Goal: Transaction & Acquisition: Purchase product/service

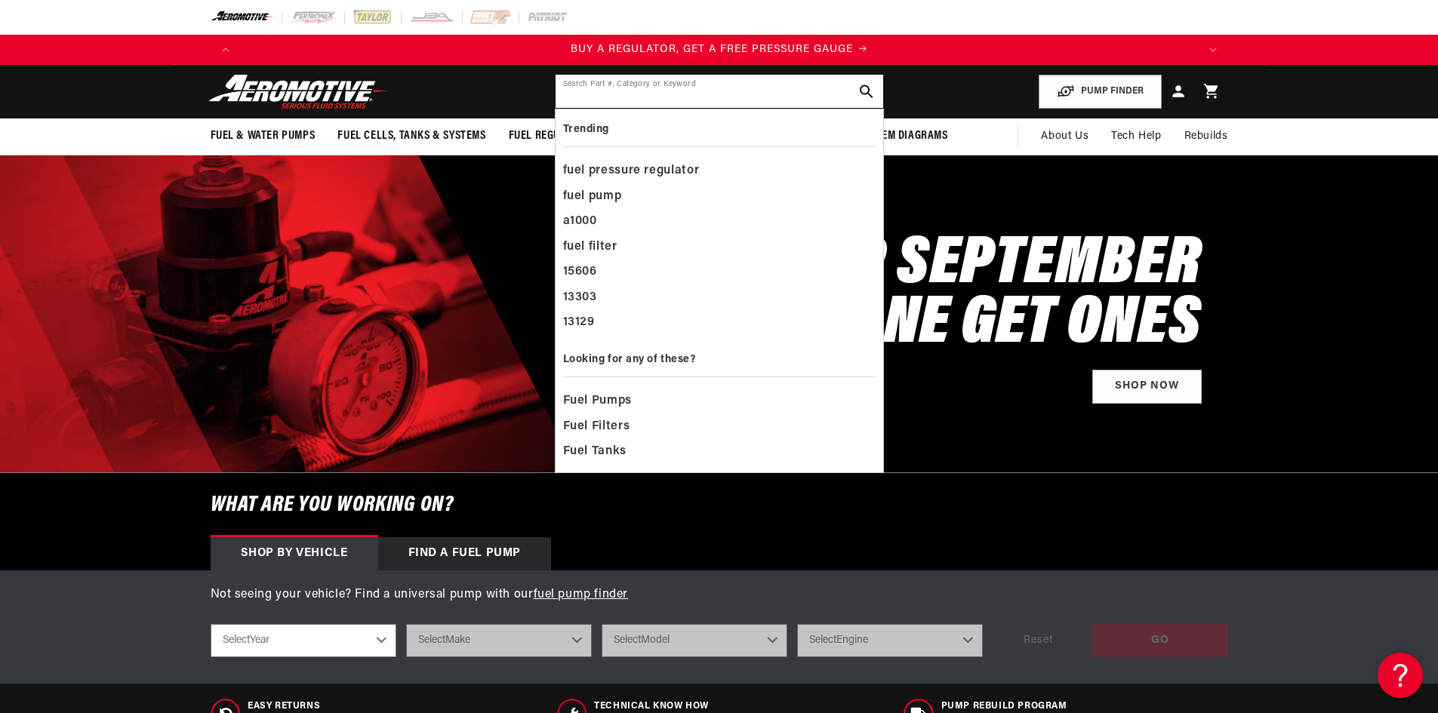
click at [610, 91] on input "text" at bounding box center [720, 91] width 328 height 33
click at [576, 100] on input "text" at bounding box center [720, 91] width 328 height 33
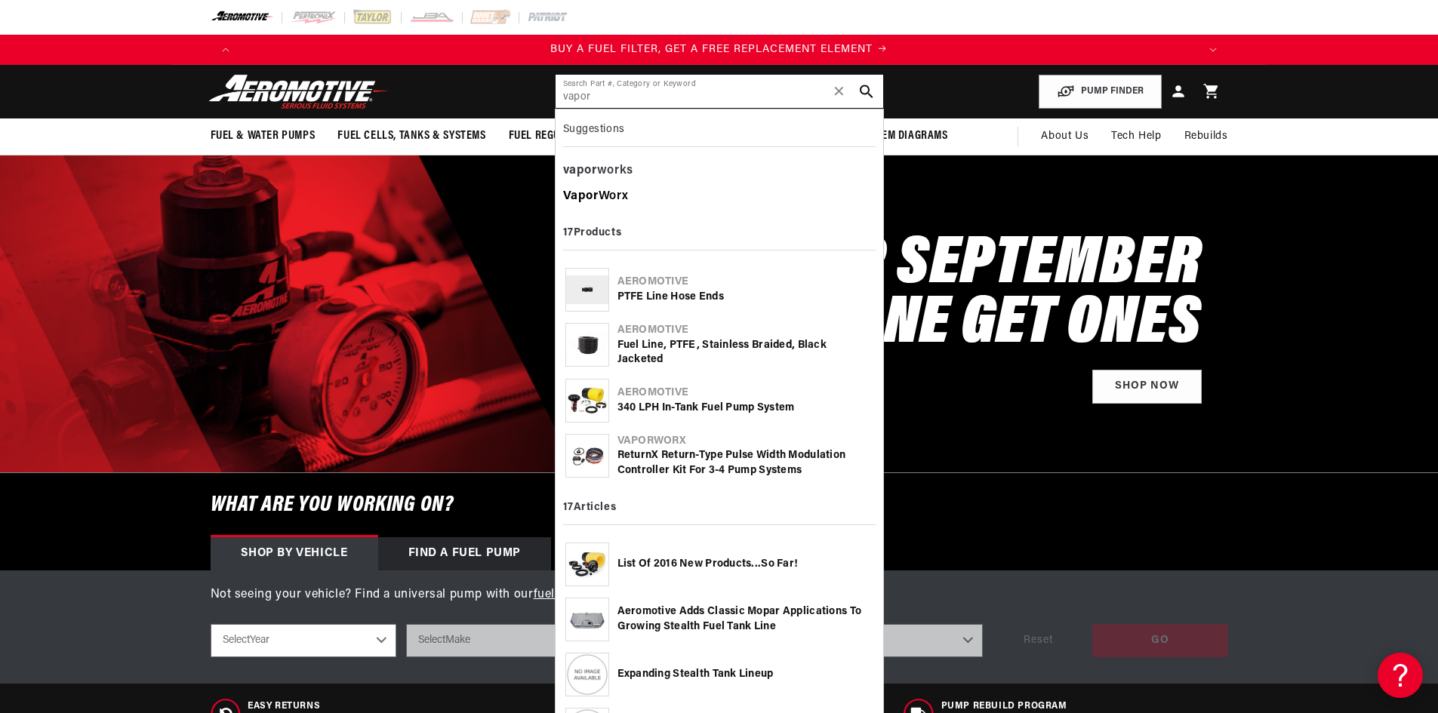
type input "vapor"
click at [611, 194] on div "Vapor Worx" at bounding box center [719, 197] width 313 height 26
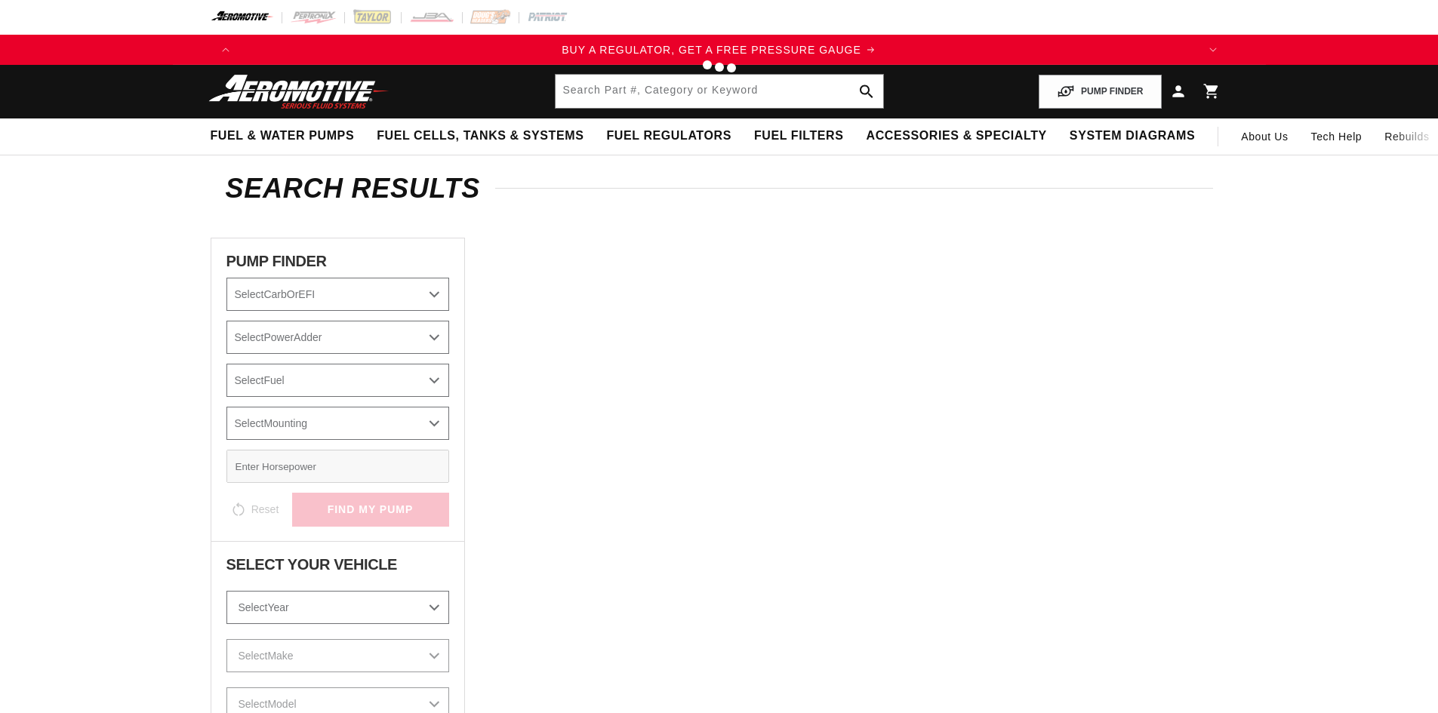
type input "VaporWorx"
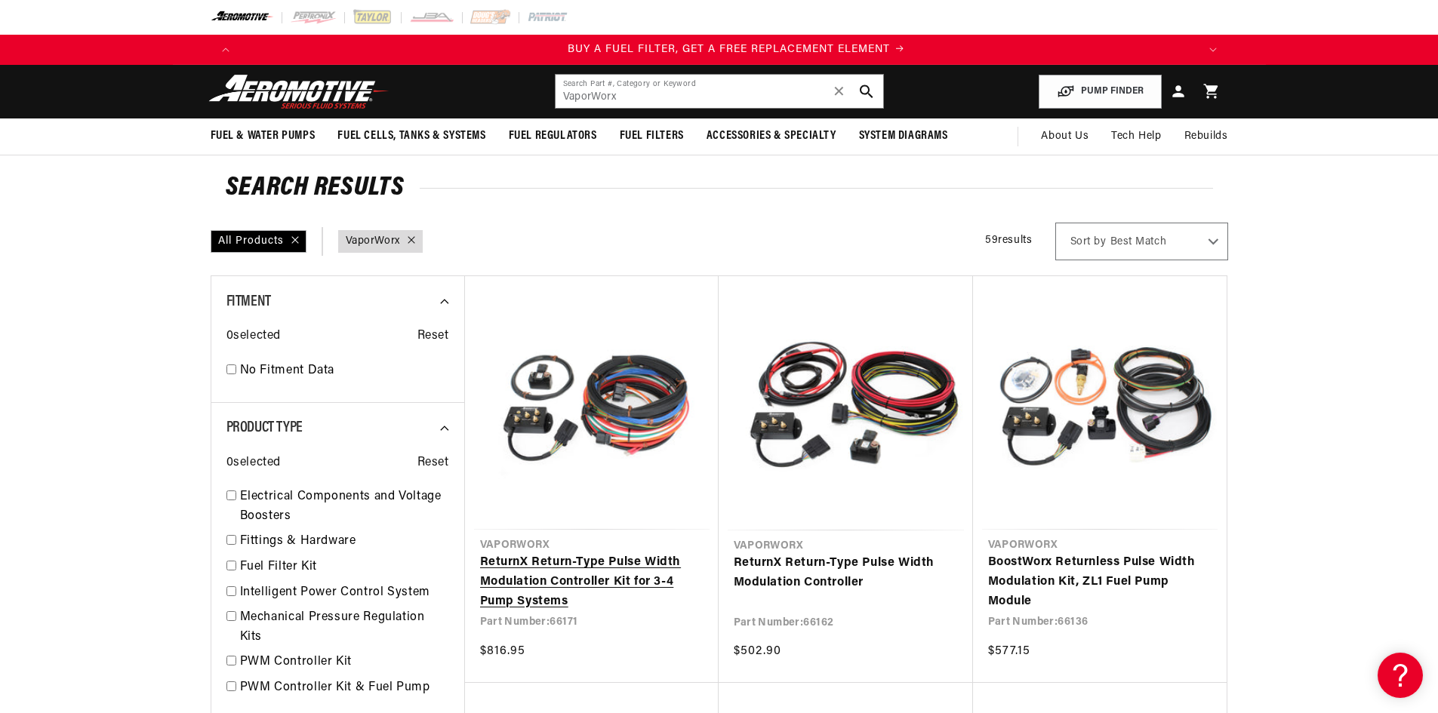
scroll to position [0, 957]
click at [793, 571] on link "ReturnX Return-Type Pulse Width Modulation Controller" at bounding box center [846, 573] width 224 height 38
click at [1076, 568] on link "BoostWorx Returnless Pulse Width Modulation Kit, ZL1 Fuel Pump Module" at bounding box center [1099, 582] width 223 height 58
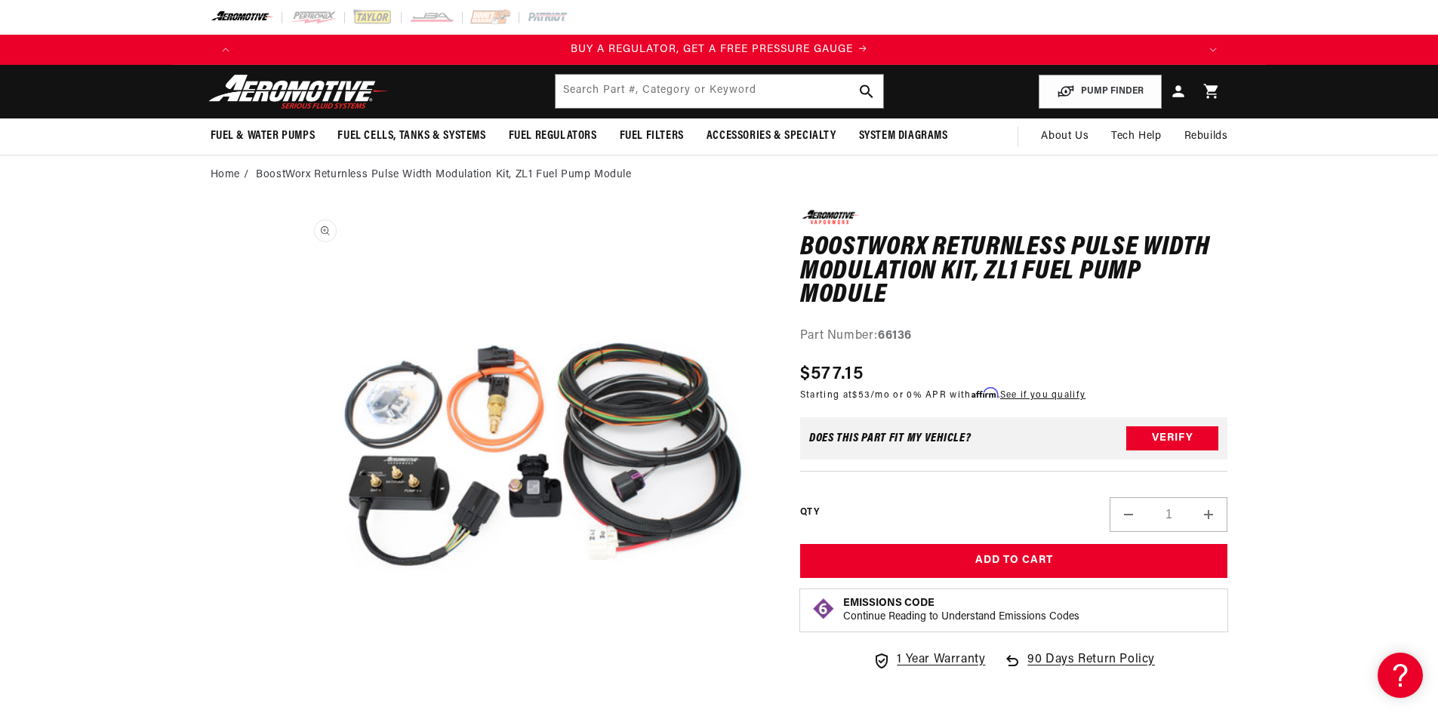
click at [294, 687] on button "Open media 1 in modal" at bounding box center [294, 687] width 0 height 0
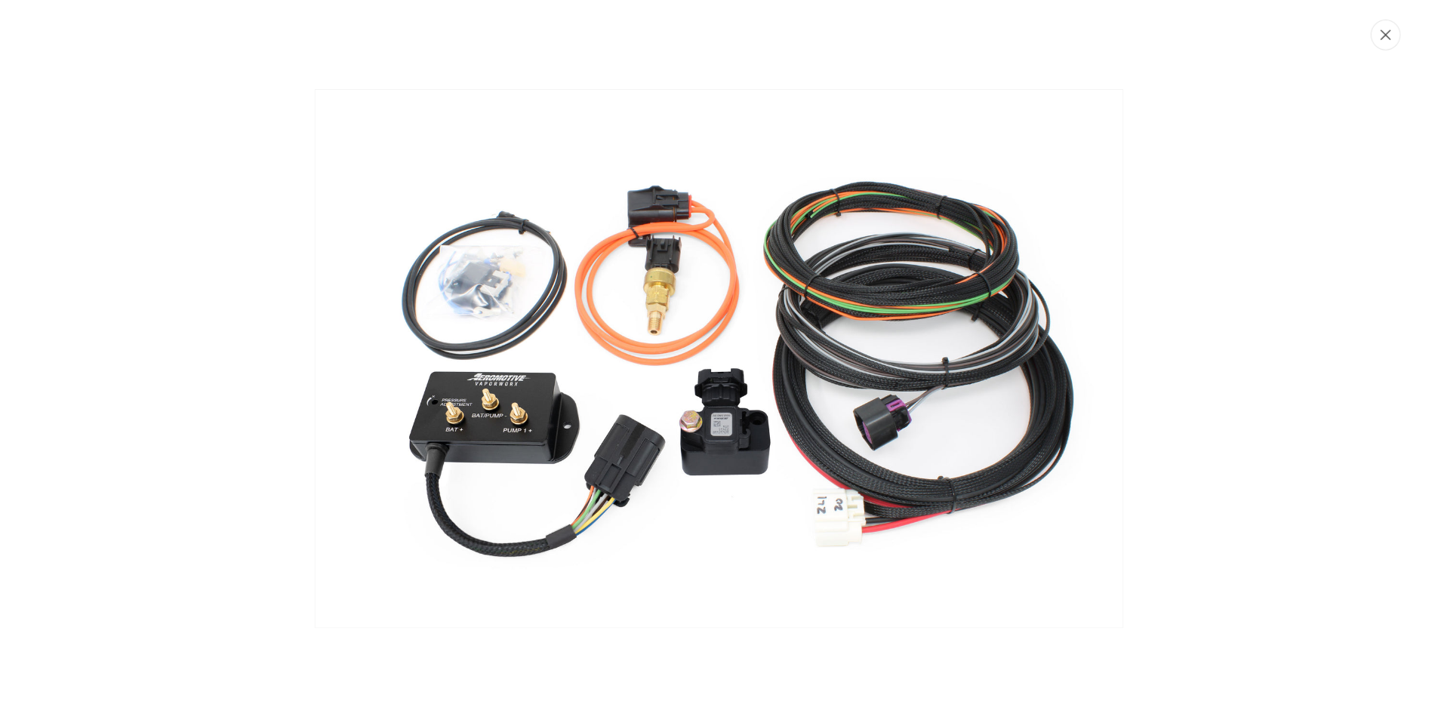
scroll to position [0, 2871]
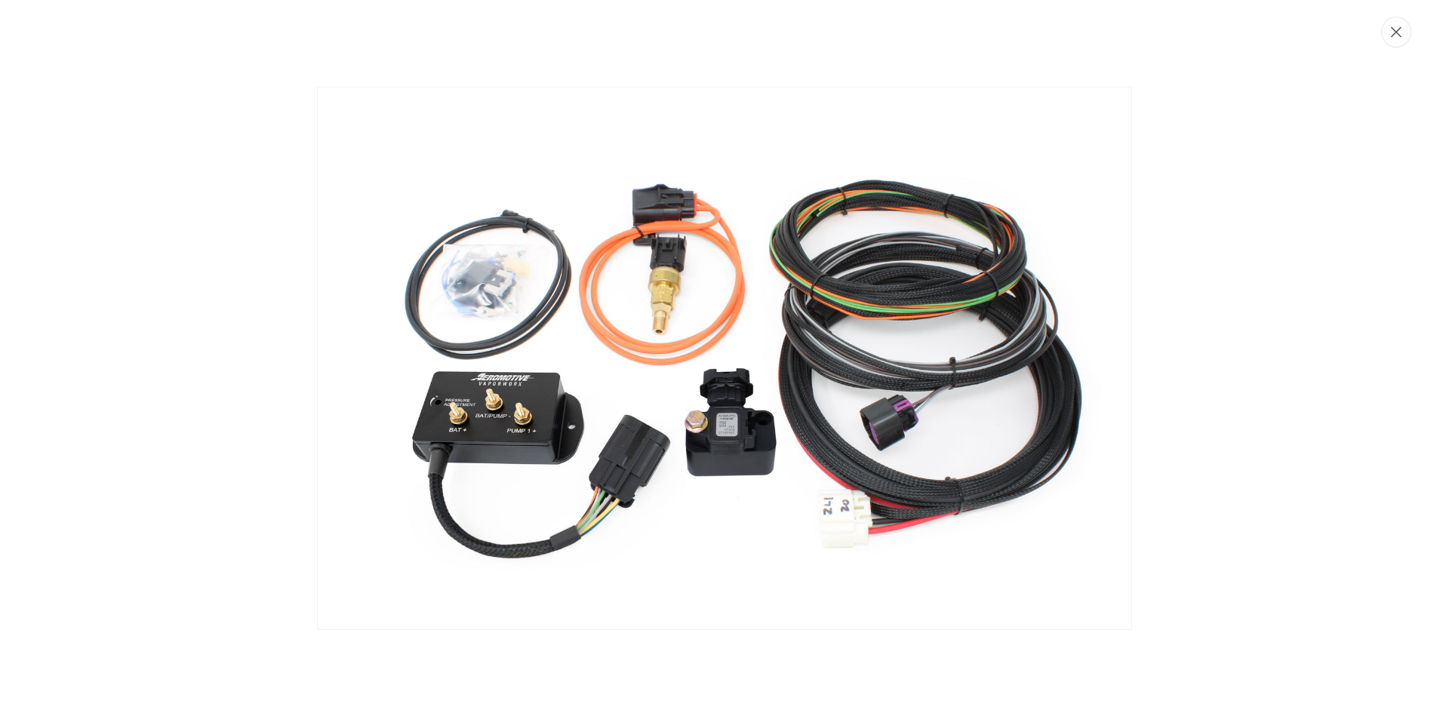
click at [1391, 31] on icon "Close" at bounding box center [1396, 31] width 11 height 11
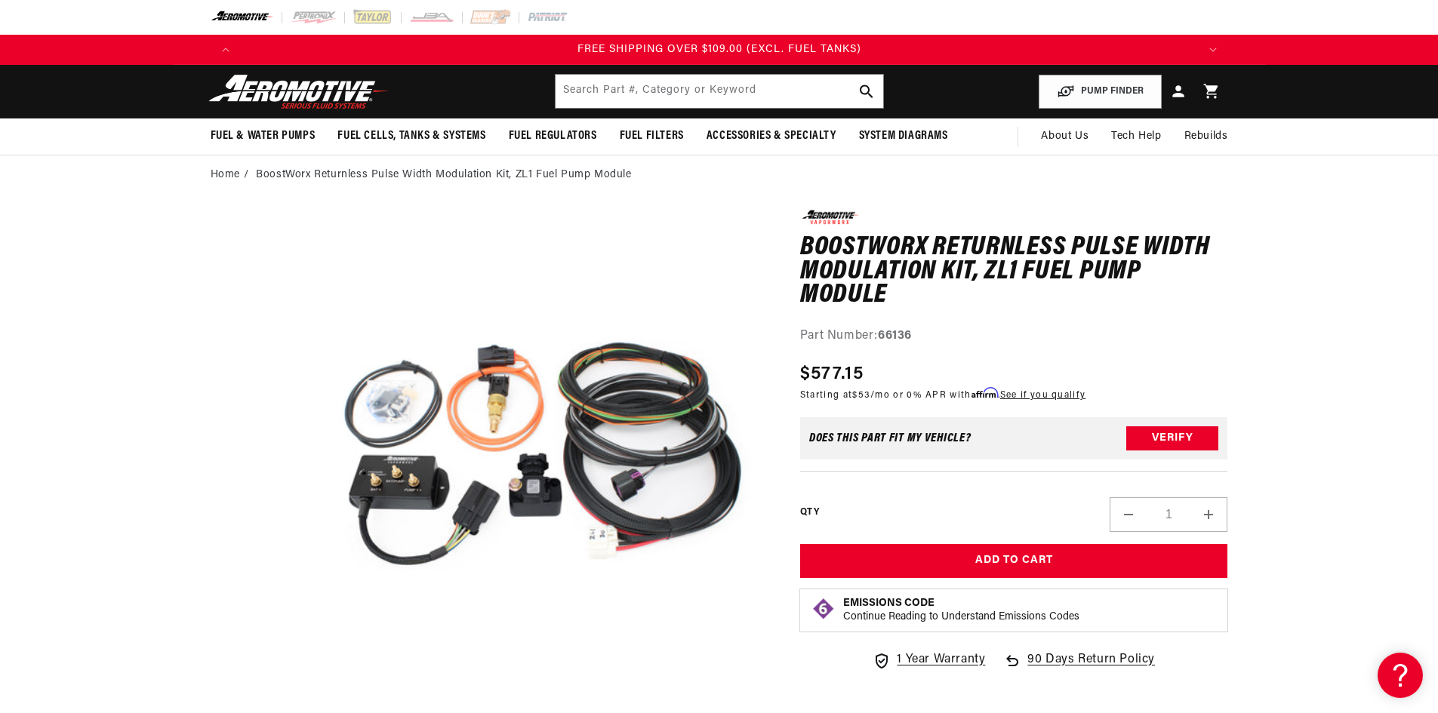
scroll to position [0, 0]
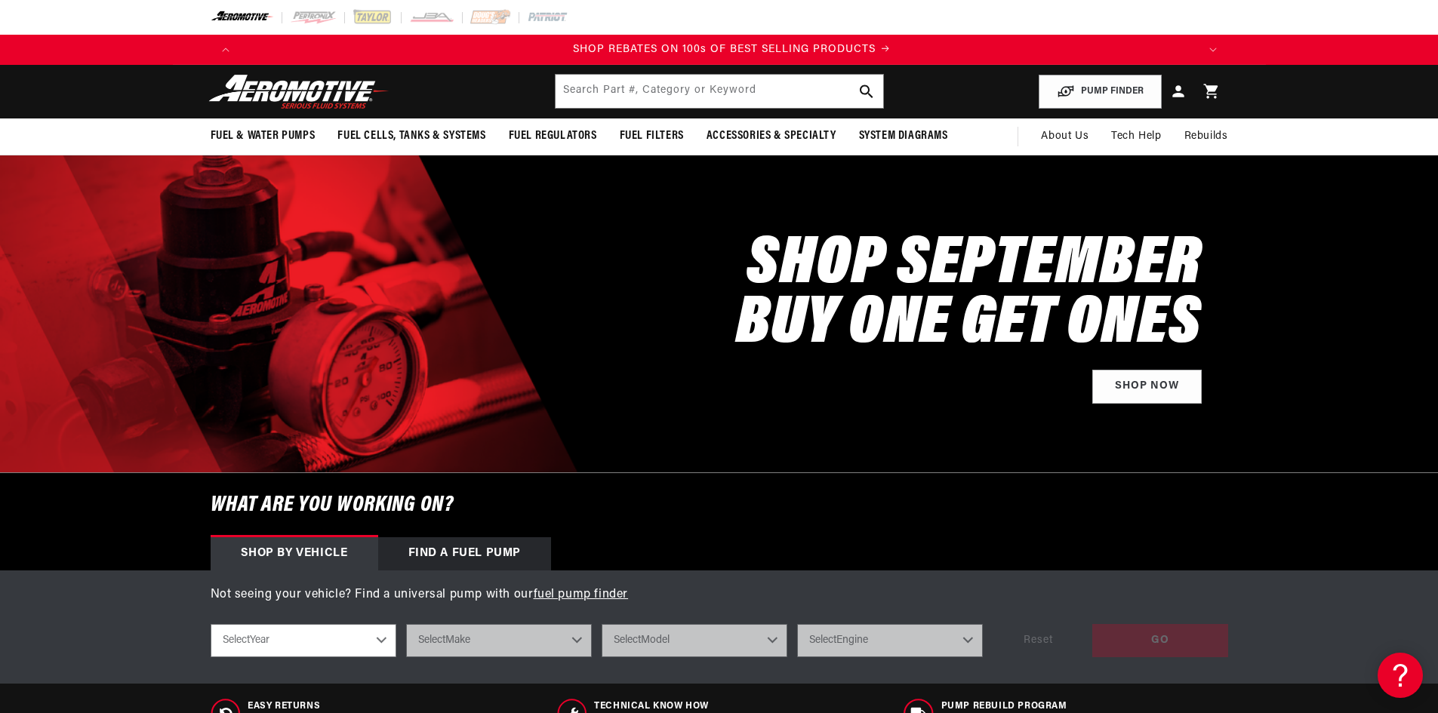
scroll to position [0, 1914]
click at [587, 95] on input "text" at bounding box center [720, 91] width 328 height 33
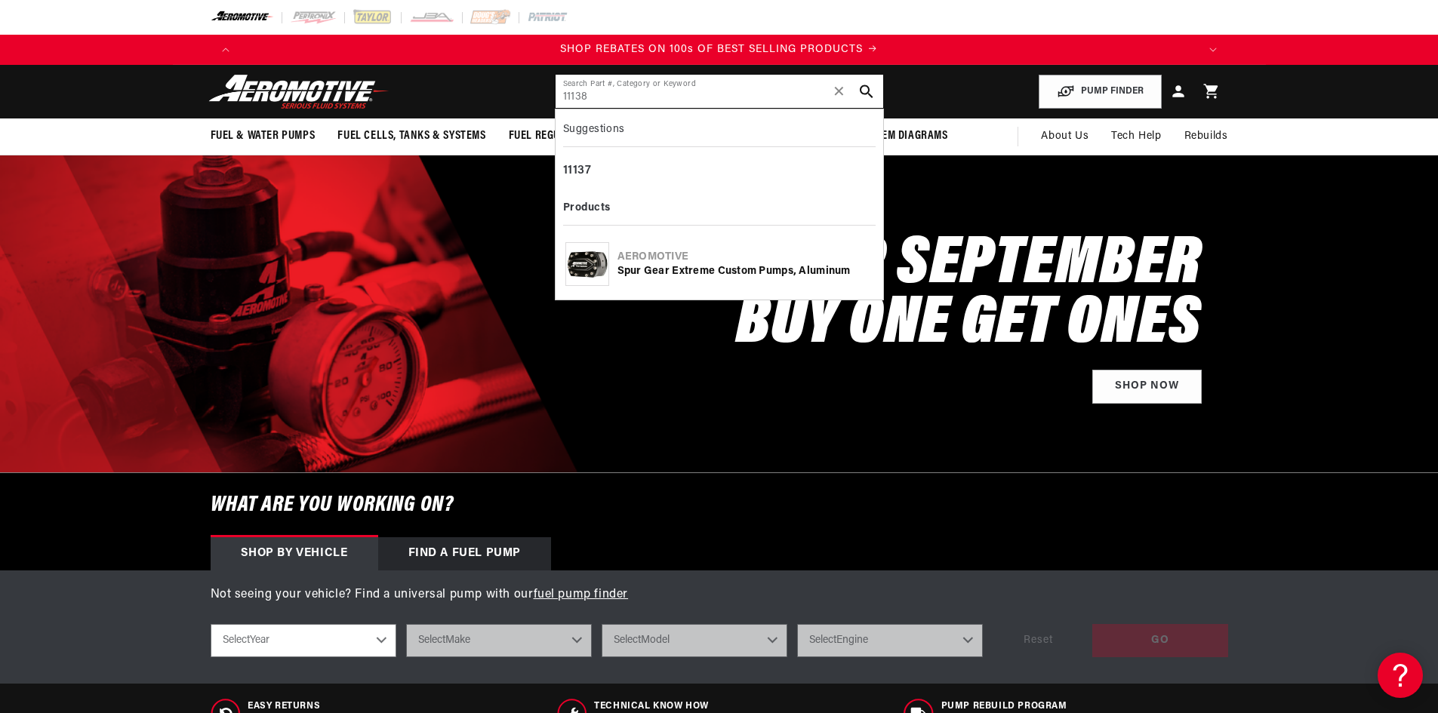
type input "11138"
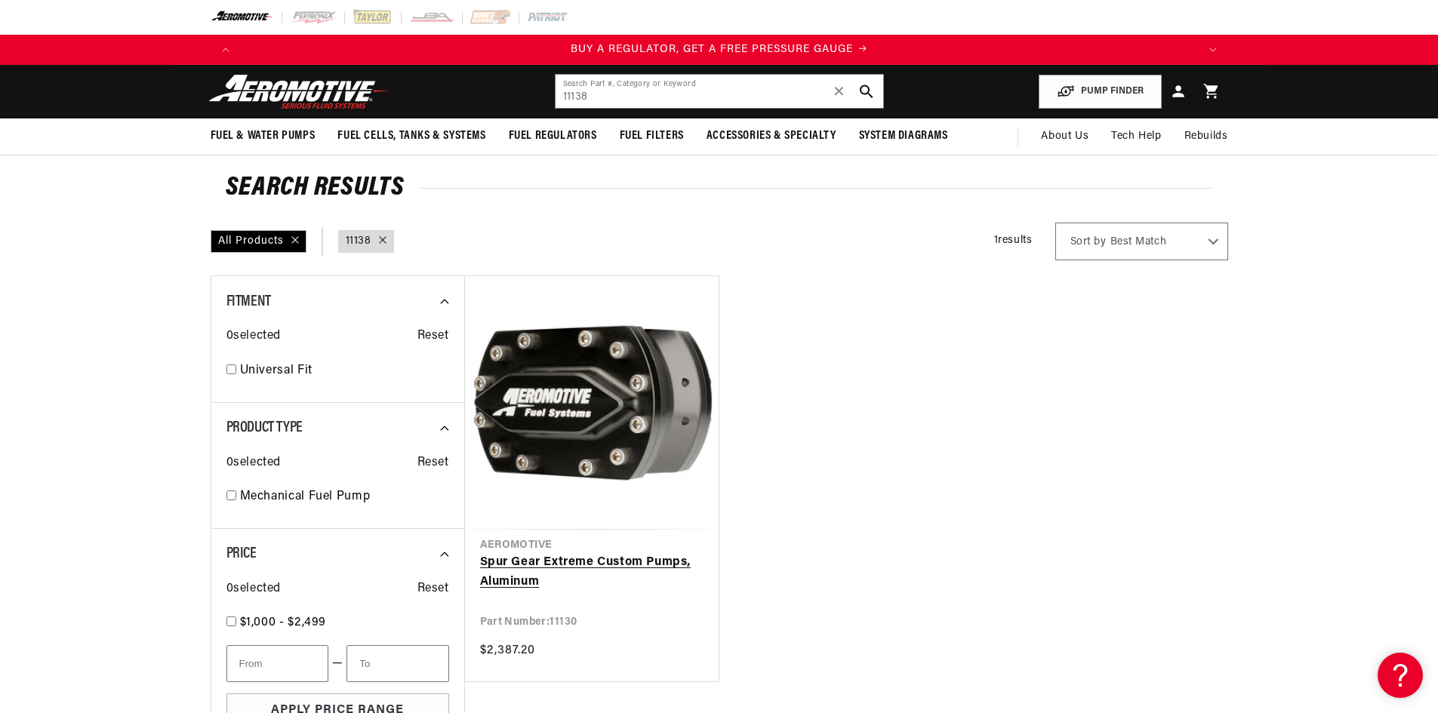
click at [547, 563] on link "Spur Gear Extreme Custom Pumps, Aluminum" at bounding box center [591, 572] width 223 height 38
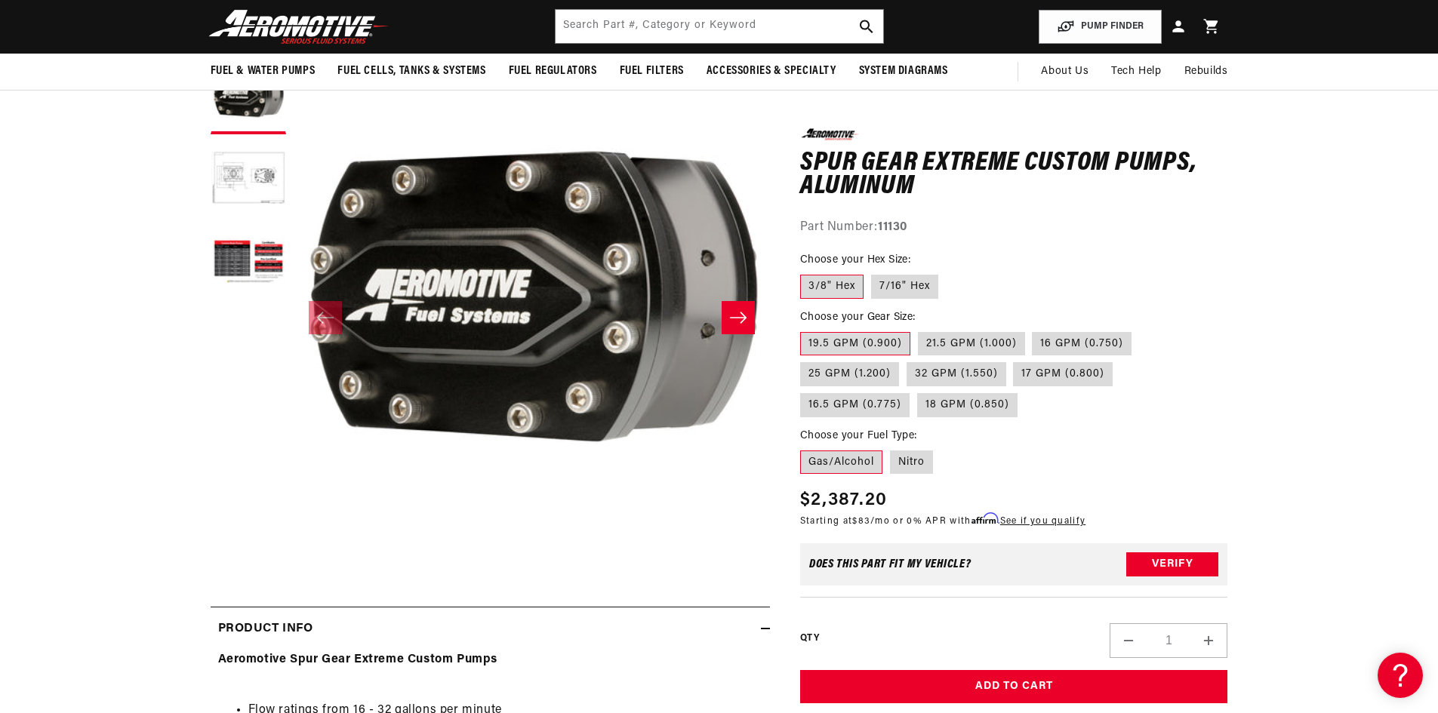
scroll to position [0, 2871]
click at [839, 373] on label "25 GPM (1.200)" at bounding box center [849, 374] width 99 height 24
click at [1139, 329] on input "25 GPM (1.200)" at bounding box center [1139, 328] width 1 height 1
radio input "true"
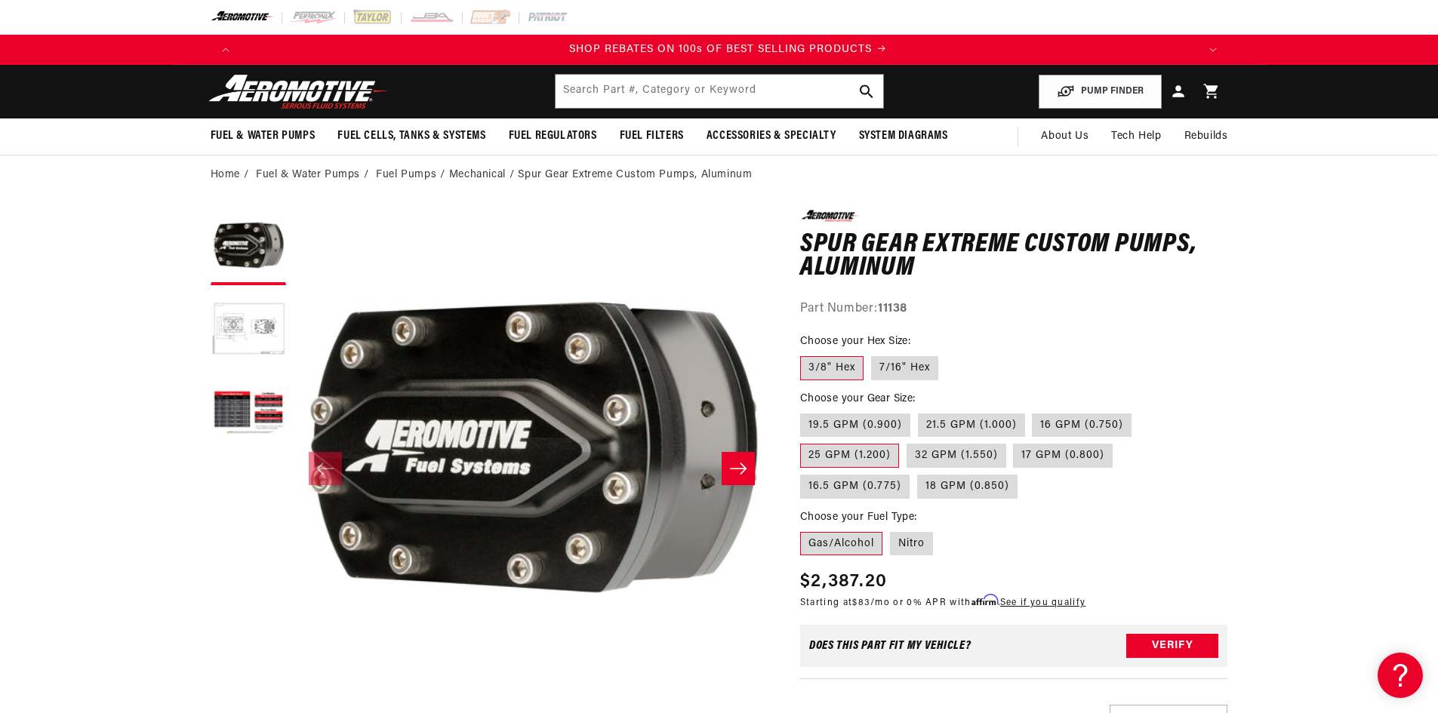
scroll to position [0, 1914]
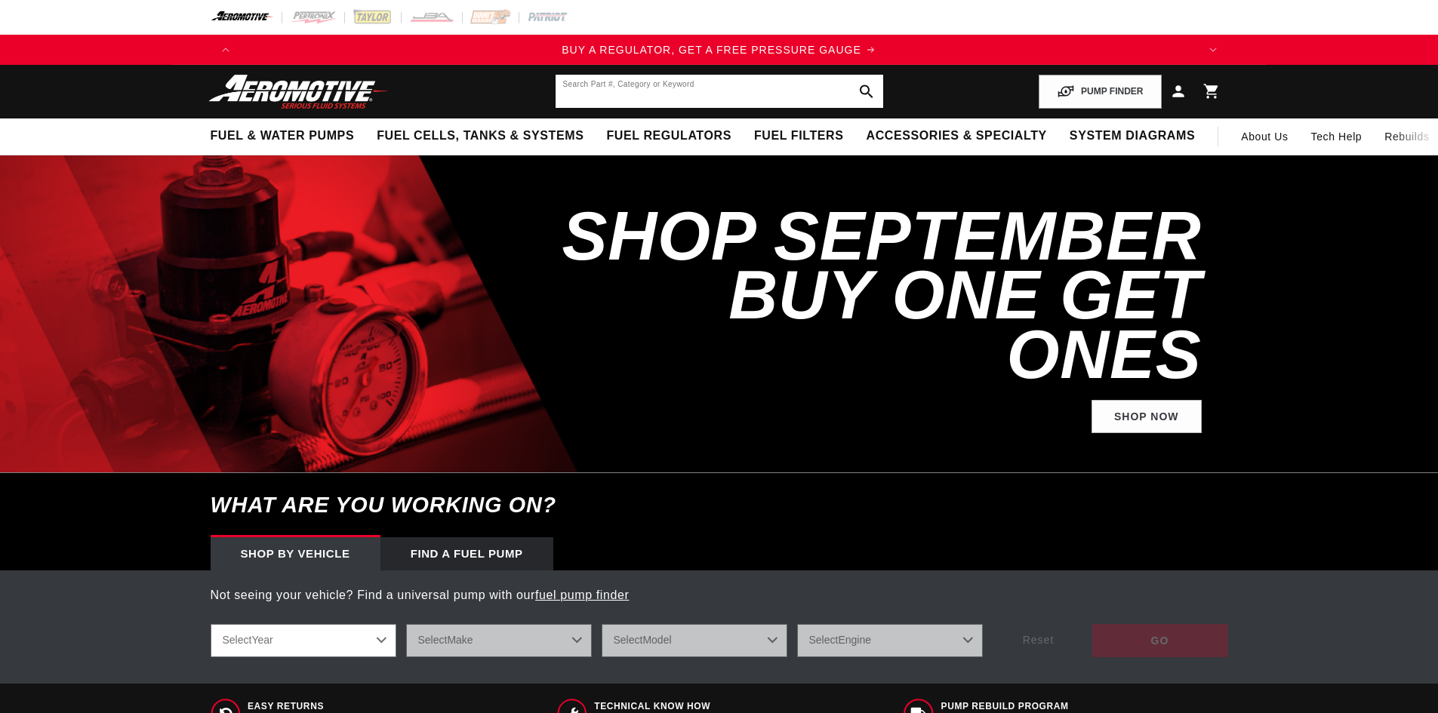
click at [675, 87] on input "text" at bounding box center [720, 91] width 328 height 33
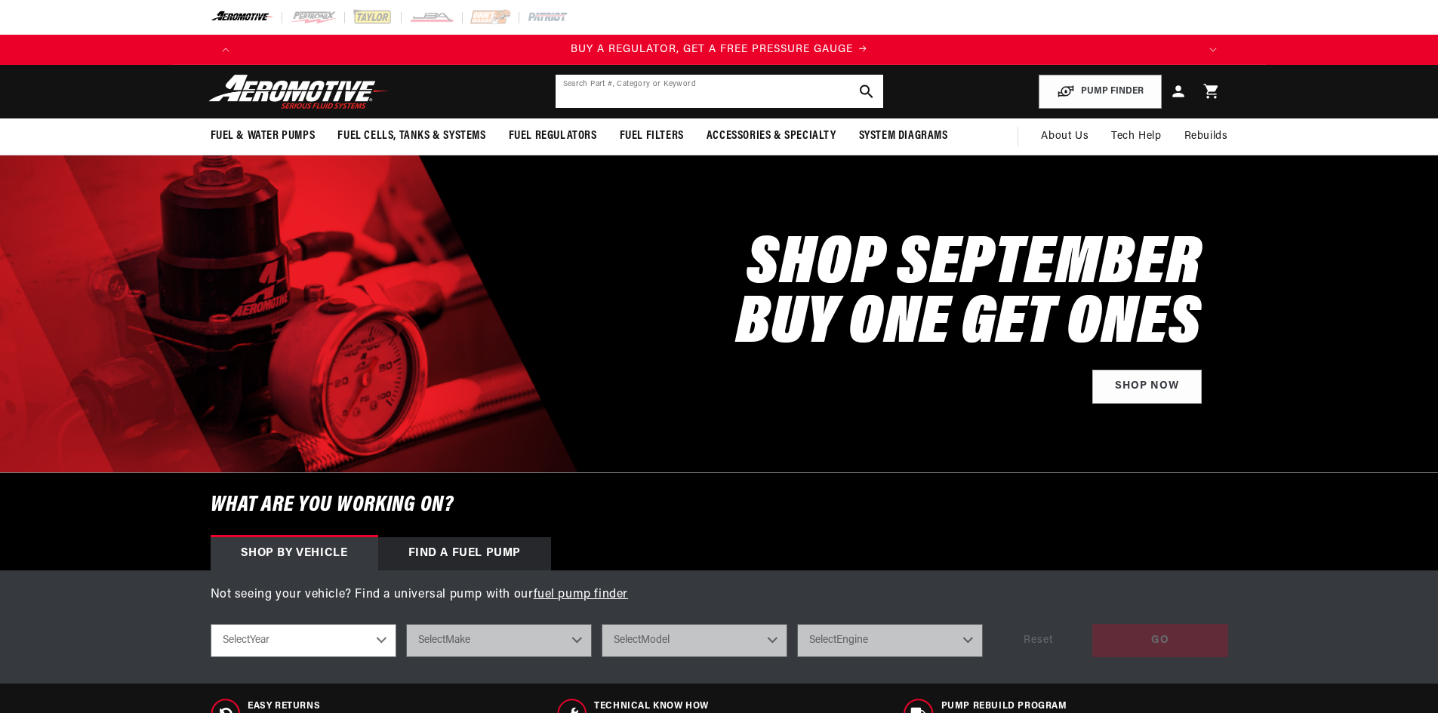
click at [655, 94] on input "text" at bounding box center [720, 91] width 328 height 33
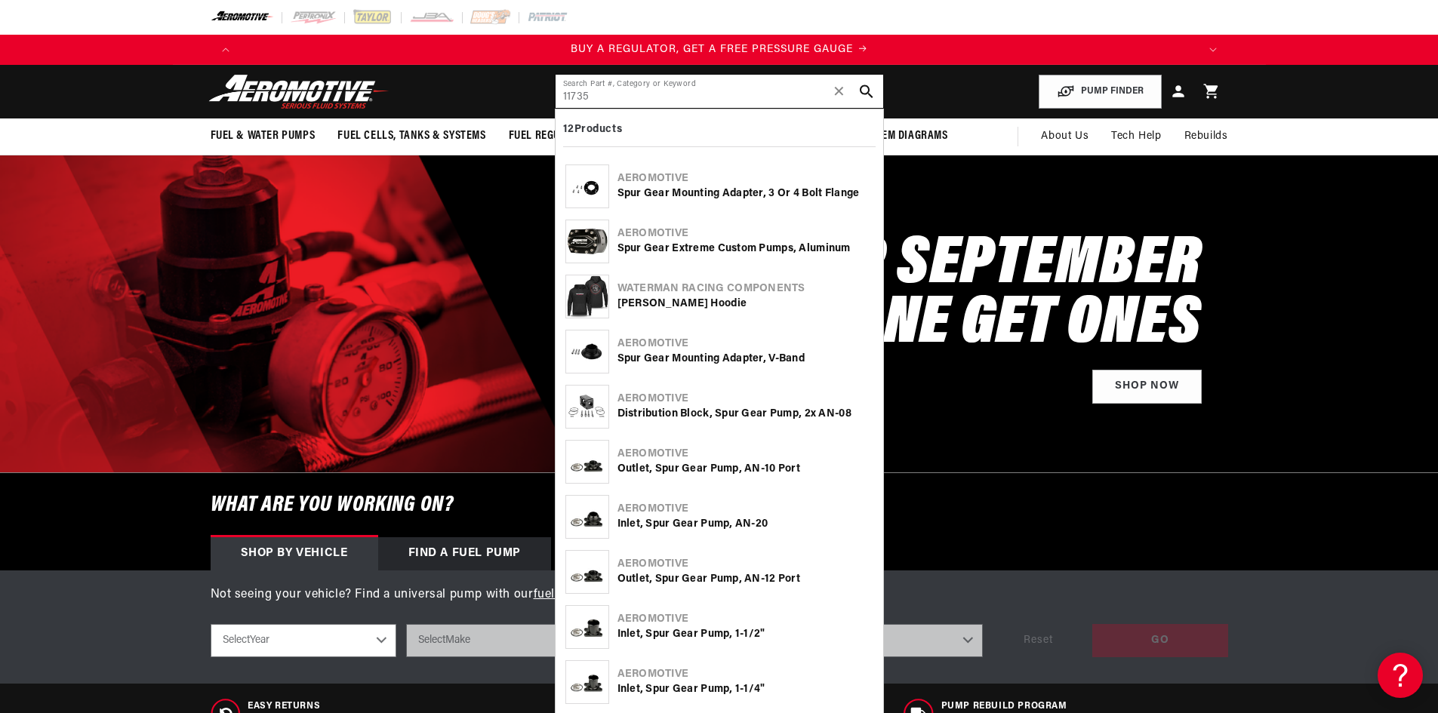
type input "11735"
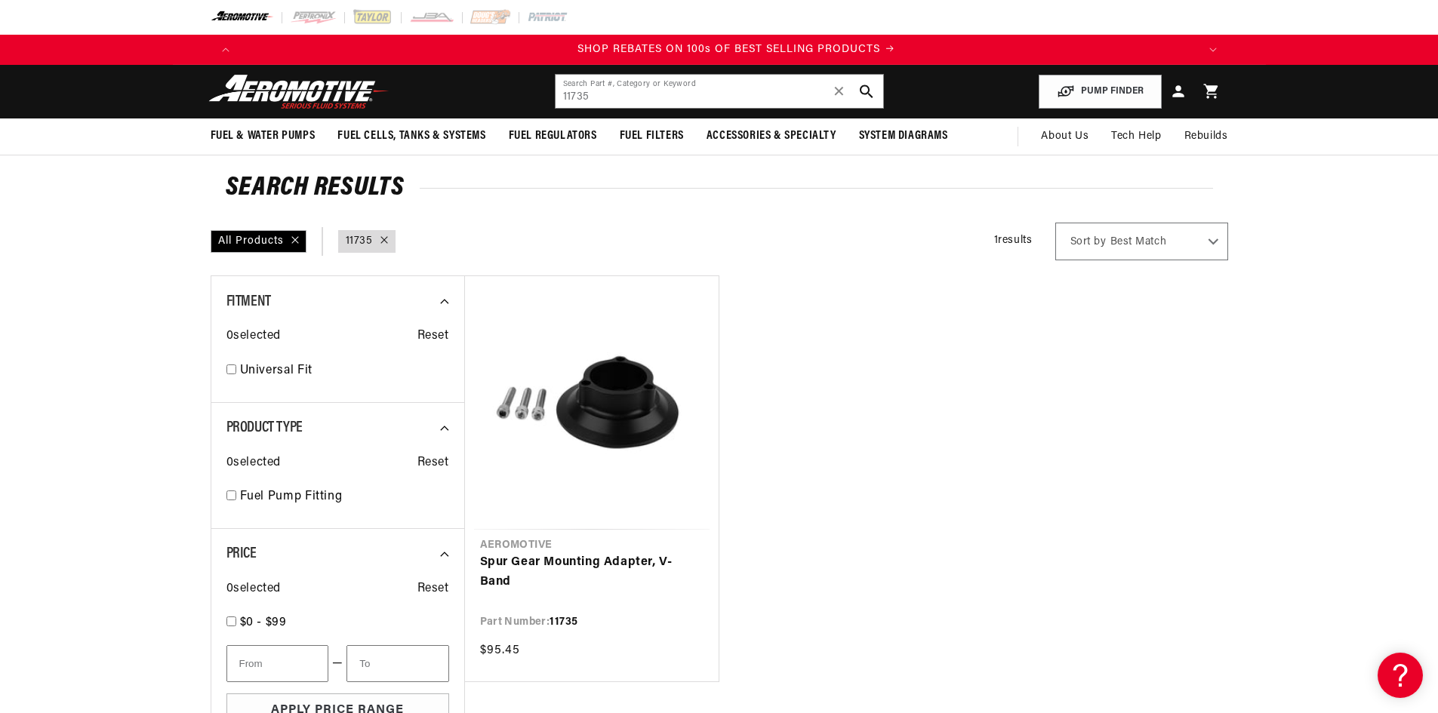
scroll to position [0, 1914]
drag, startPoint x: 596, startPoint y: 100, endPoint x: 544, endPoint y: 100, distance: 51.3
click at [544, 100] on header "Fuel & Water Pumps Back In-Tank In-Line Fuel Pumps" at bounding box center [719, 92] width 1093 height 54
click at [536, 553] on link "Spur Gear Mounting Adapter, V-Band" at bounding box center [591, 572] width 223 height 38
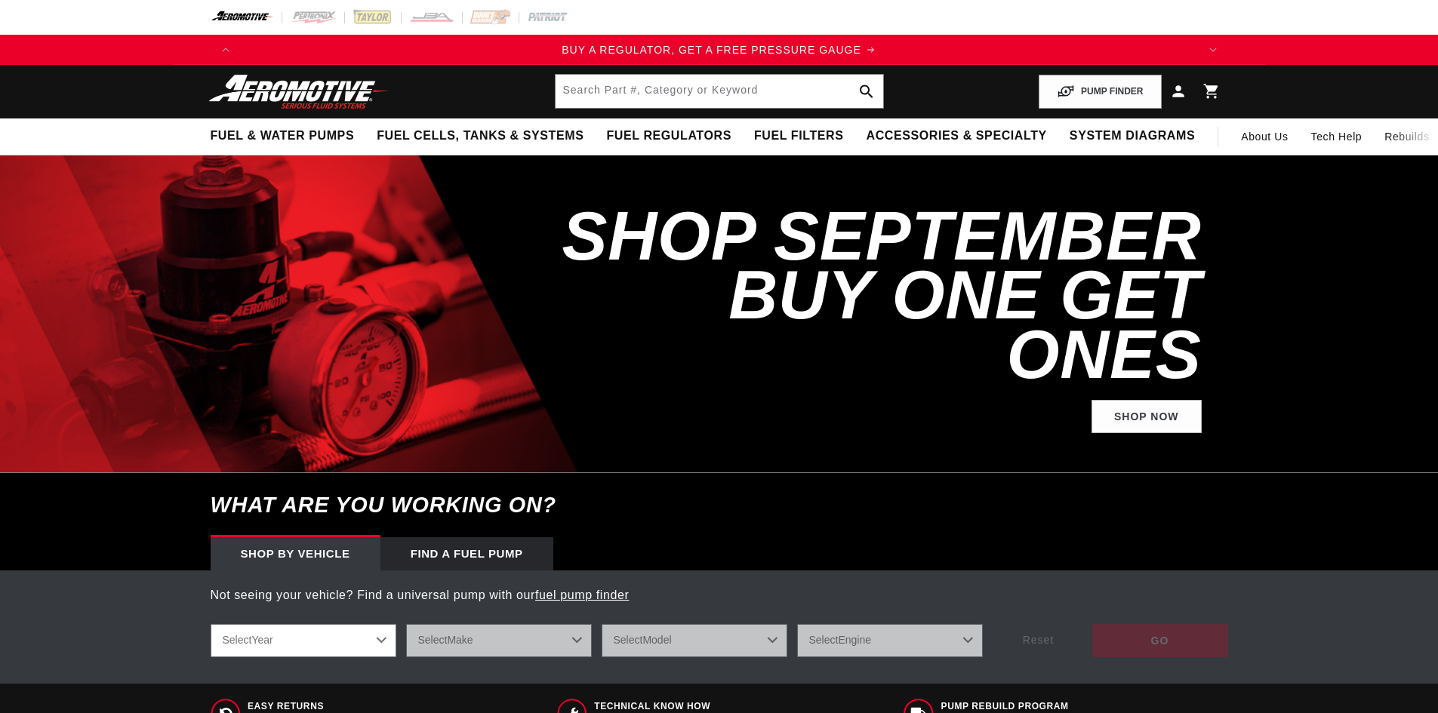
click at [635, 104] on input "text" at bounding box center [720, 91] width 328 height 33
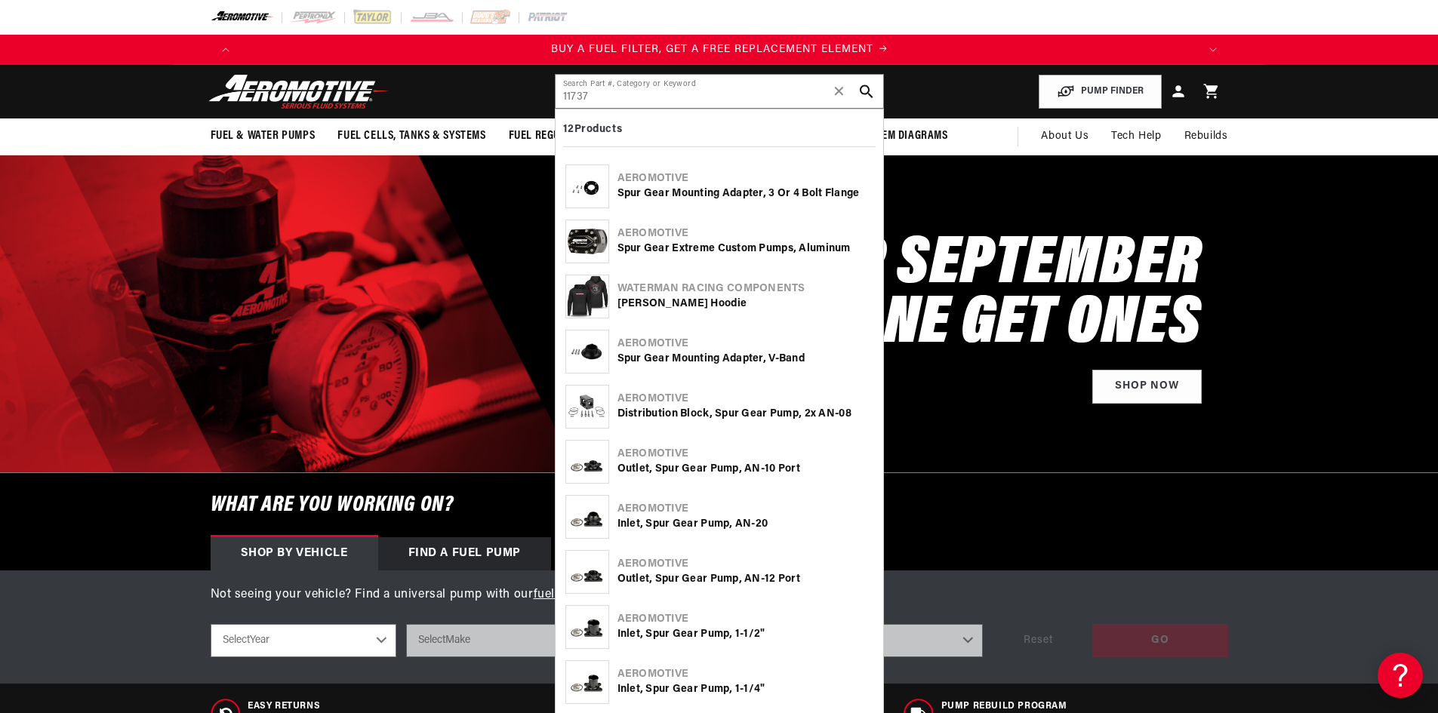
scroll to position [0, 957]
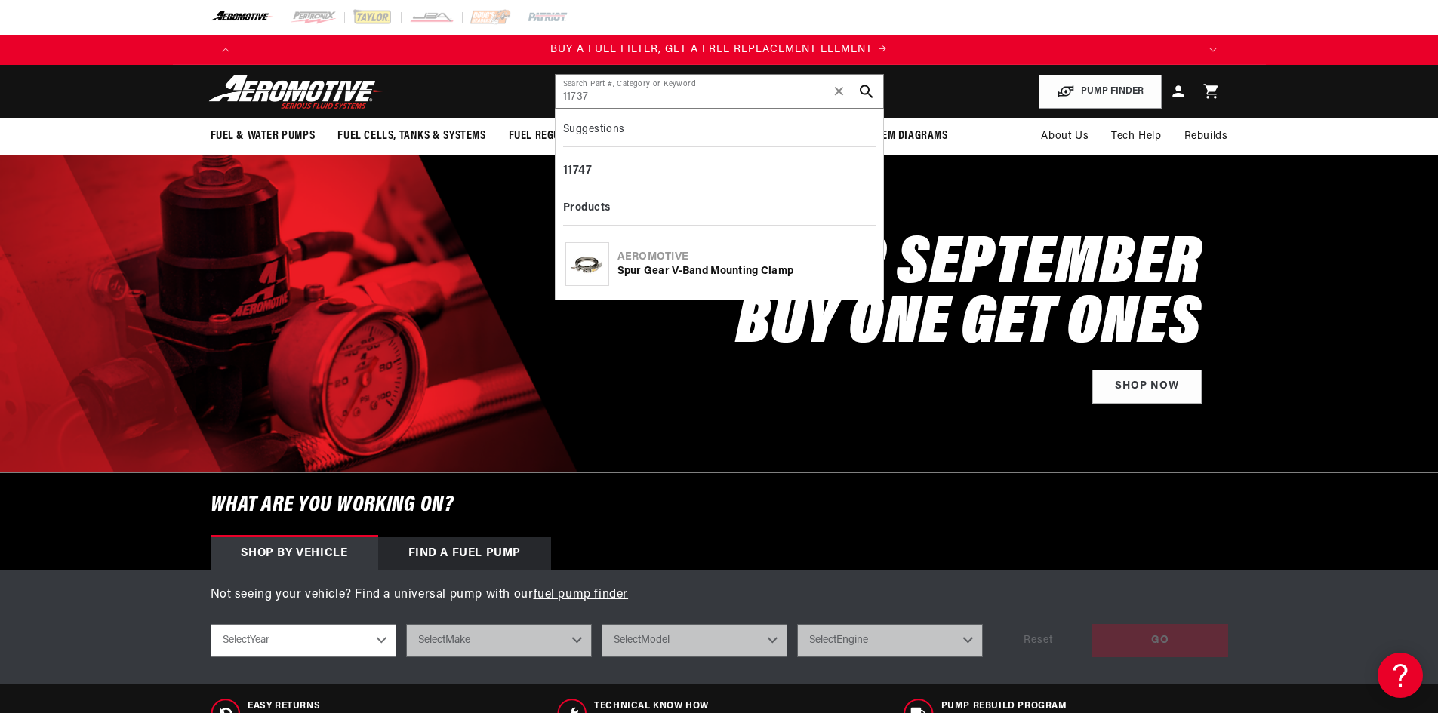
type input "11737"
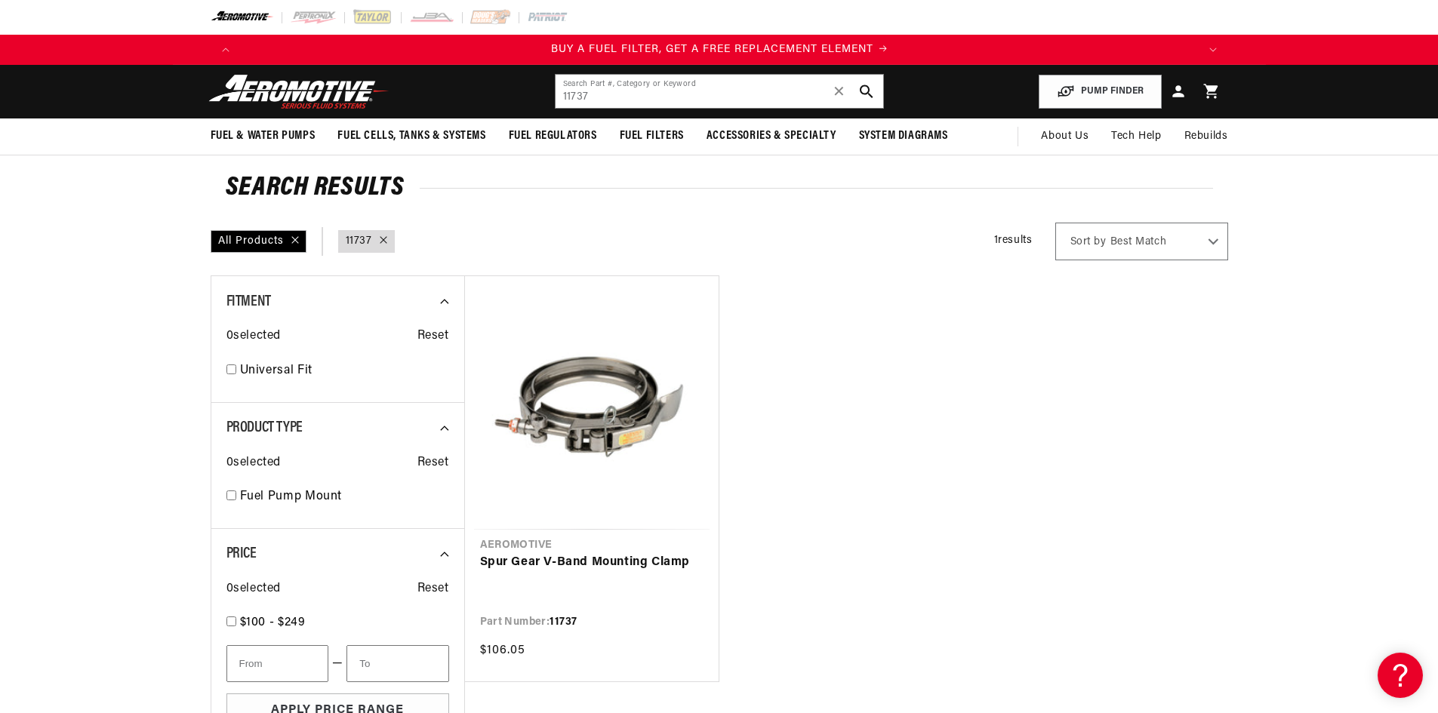
scroll to position [0, 957]
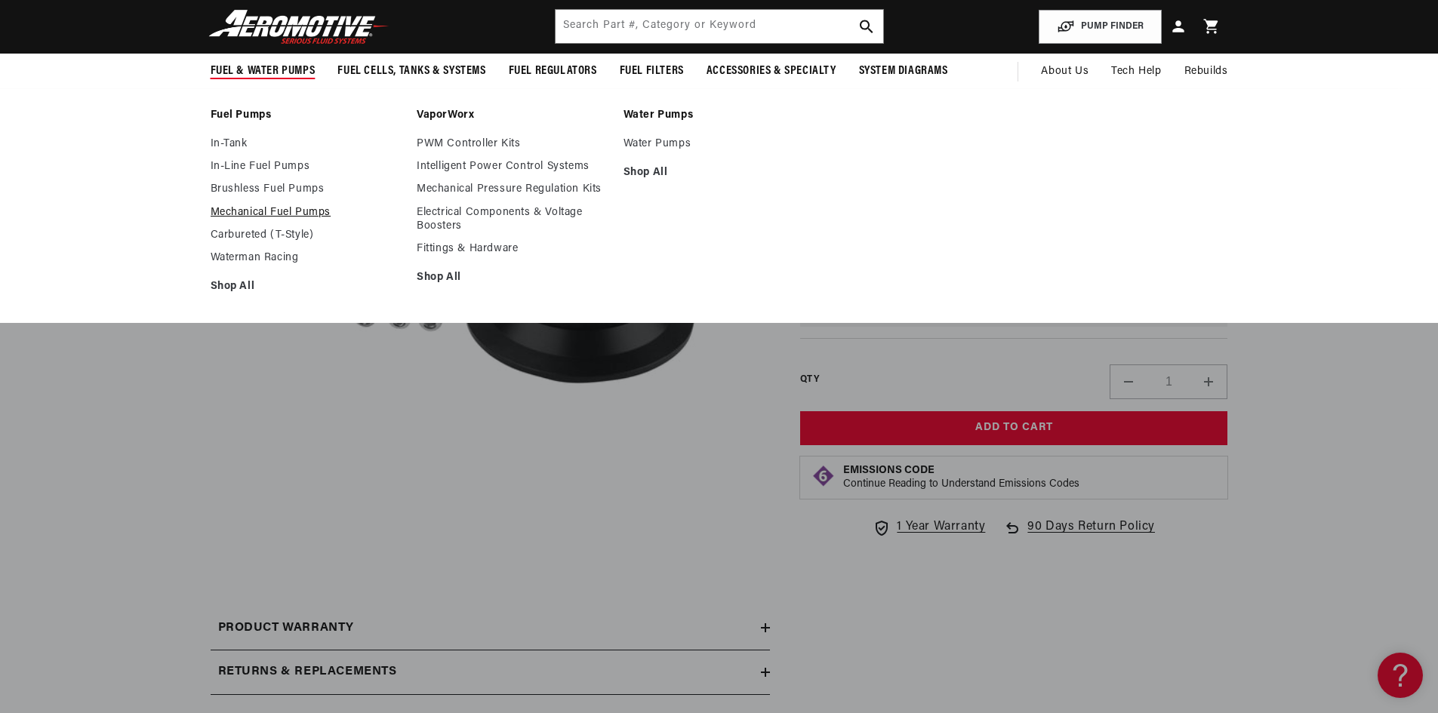
click at [283, 211] on link "Mechanical Fuel Pumps" at bounding box center [307, 213] width 192 height 14
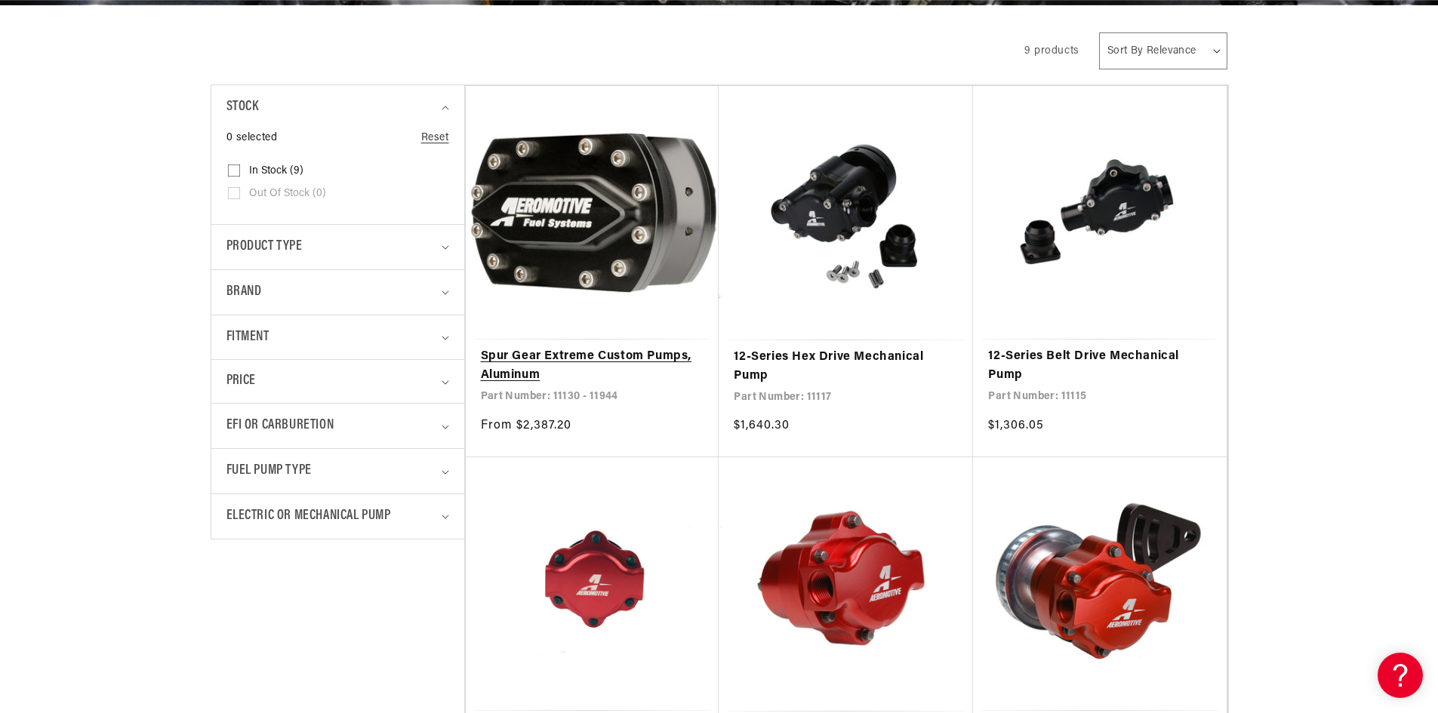
click at [610, 349] on link "Spur Gear Extreme Custom Pumps, Aluminum" at bounding box center [592, 366] width 223 height 38
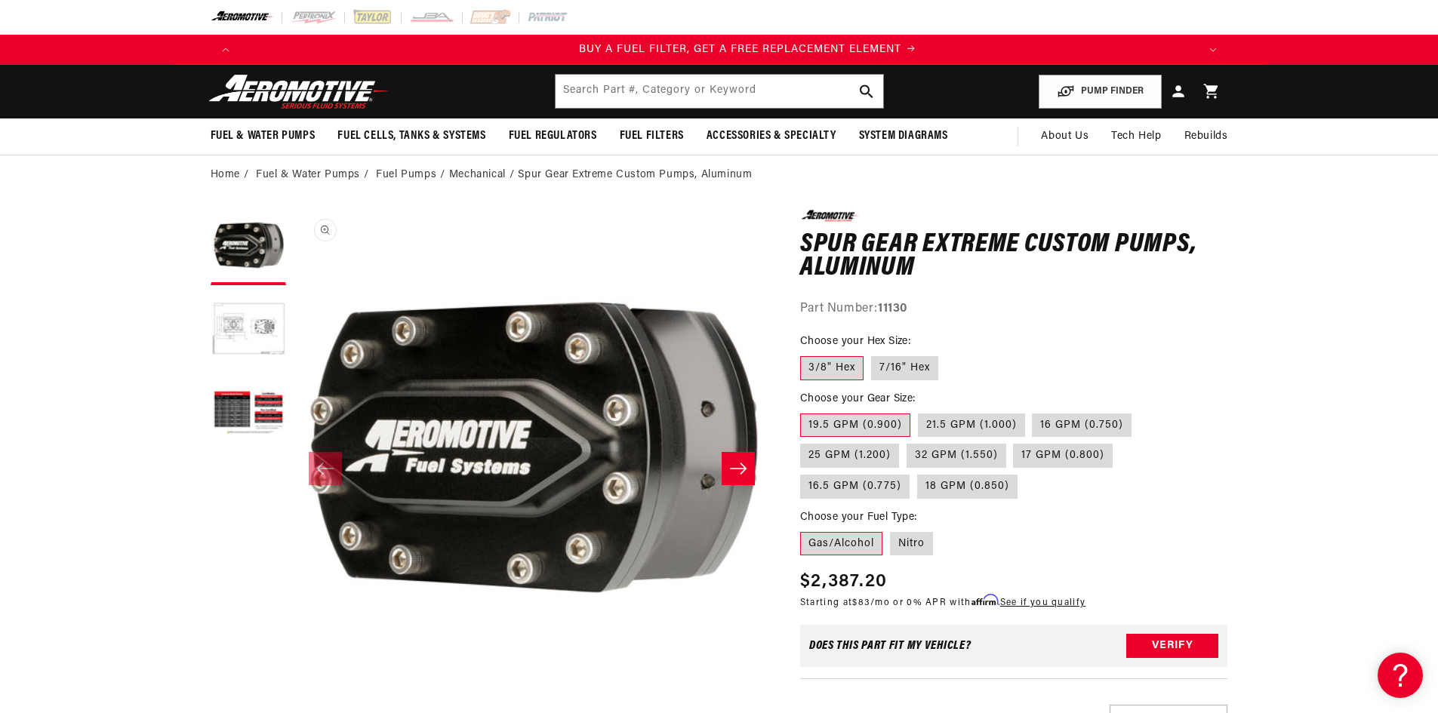
scroll to position [0, 957]
click at [623, 94] on input "text" at bounding box center [720, 91] width 328 height 33
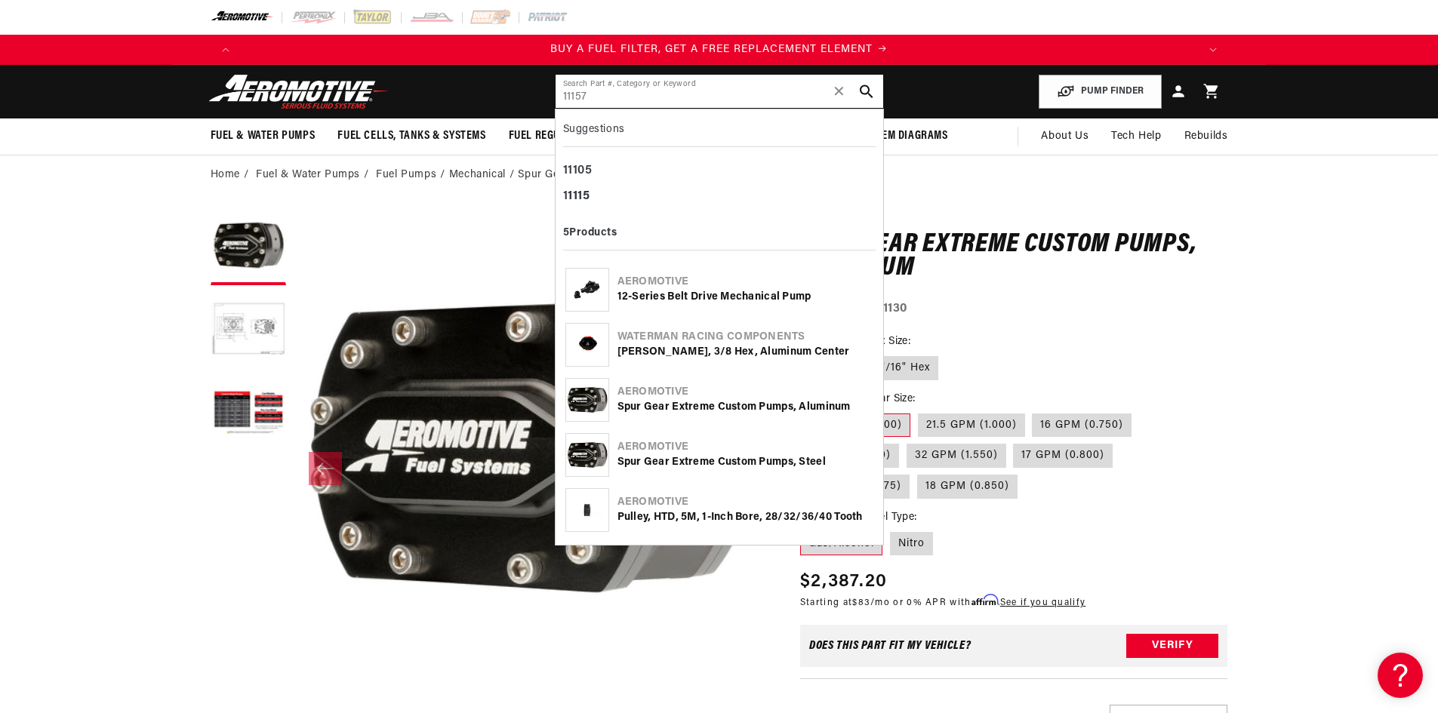
type input "11157"
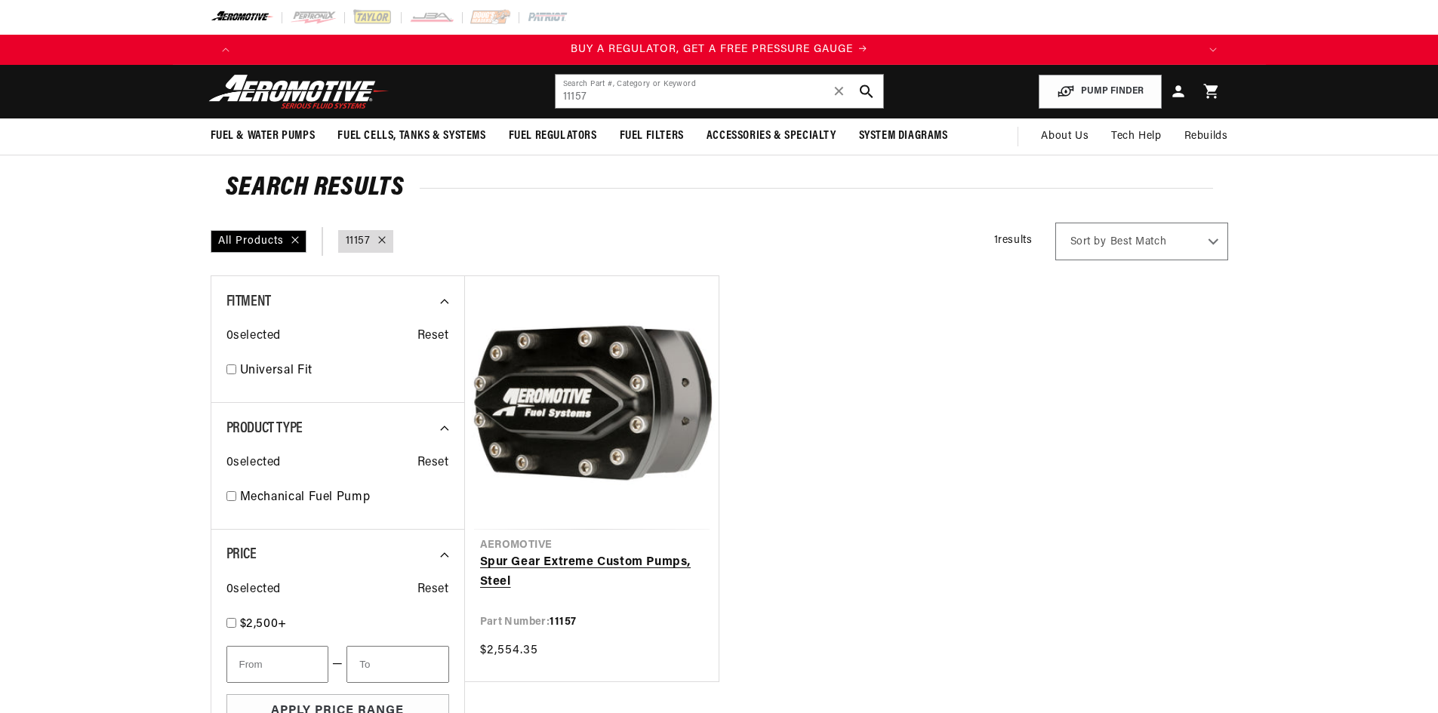
click at [642, 563] on link "Spur Gear Extreme Custom Pumps, Steel" at bounding box center [591, 572] width 223 height 38
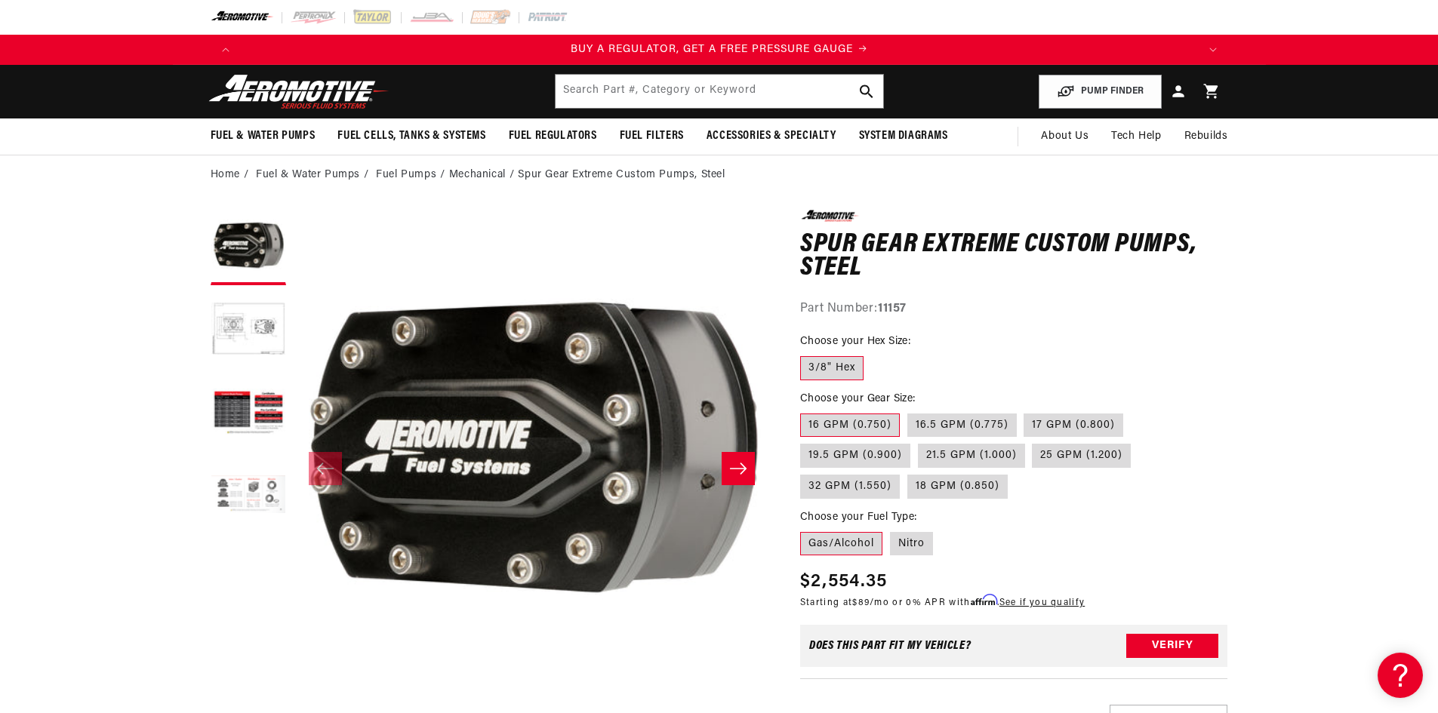
click at [242, 497] on button "Load image 4 in gallery view" at bounding box center [248, 496] width 75 height 75
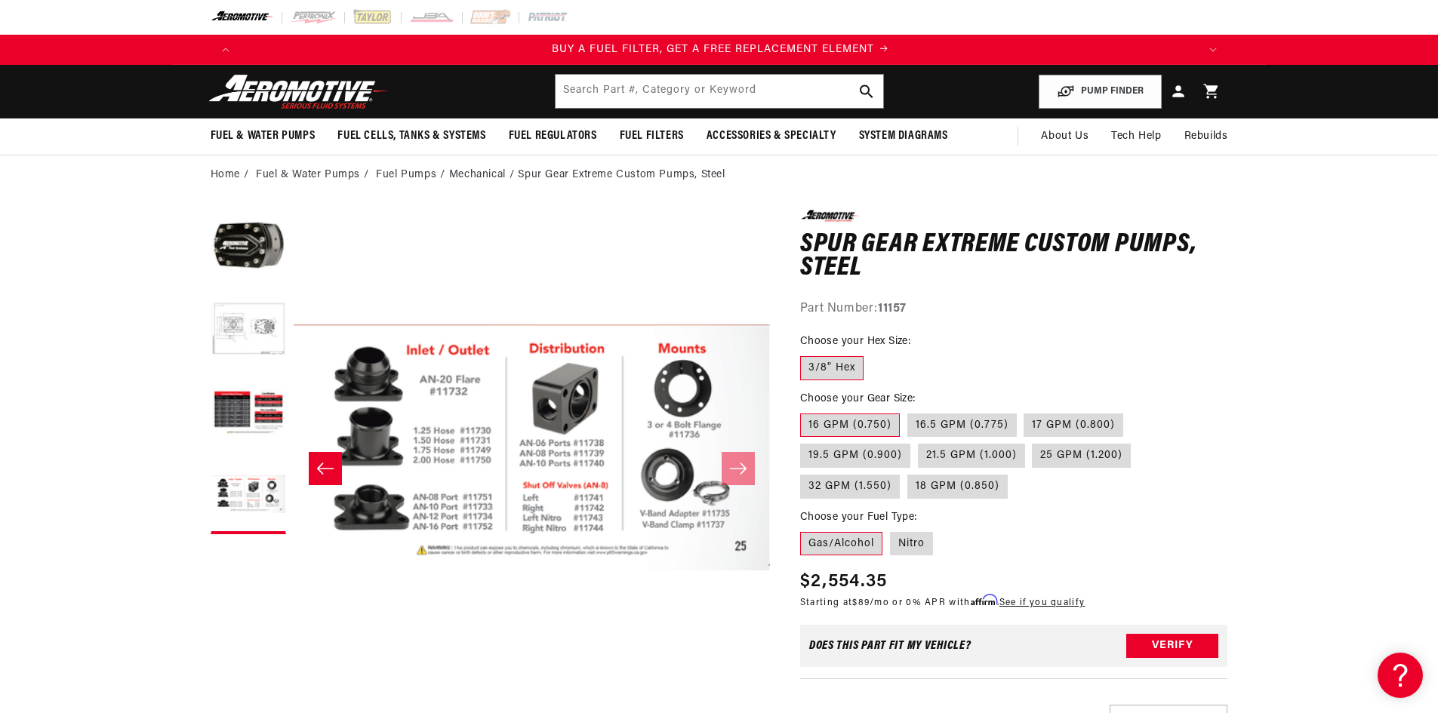
scroll to position [0, 957]
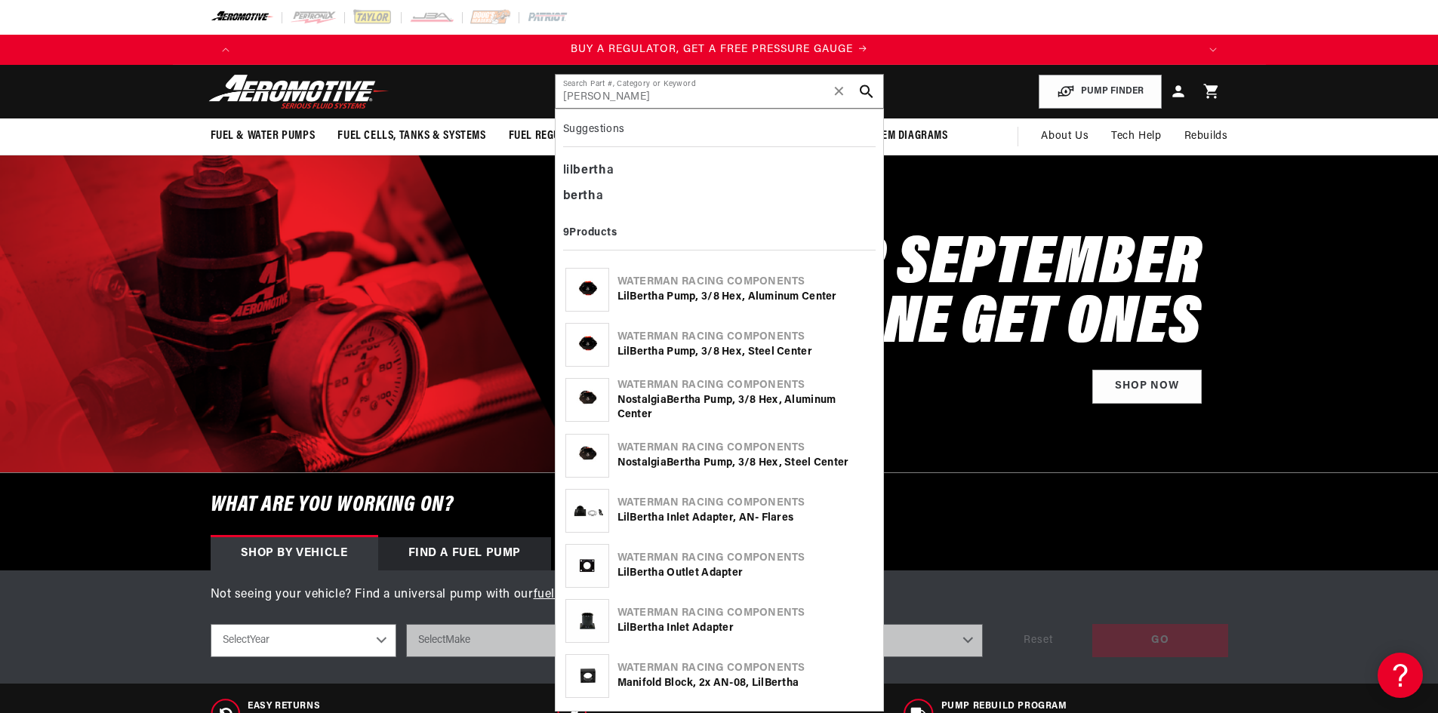
type input "[PERSON_NAME]"
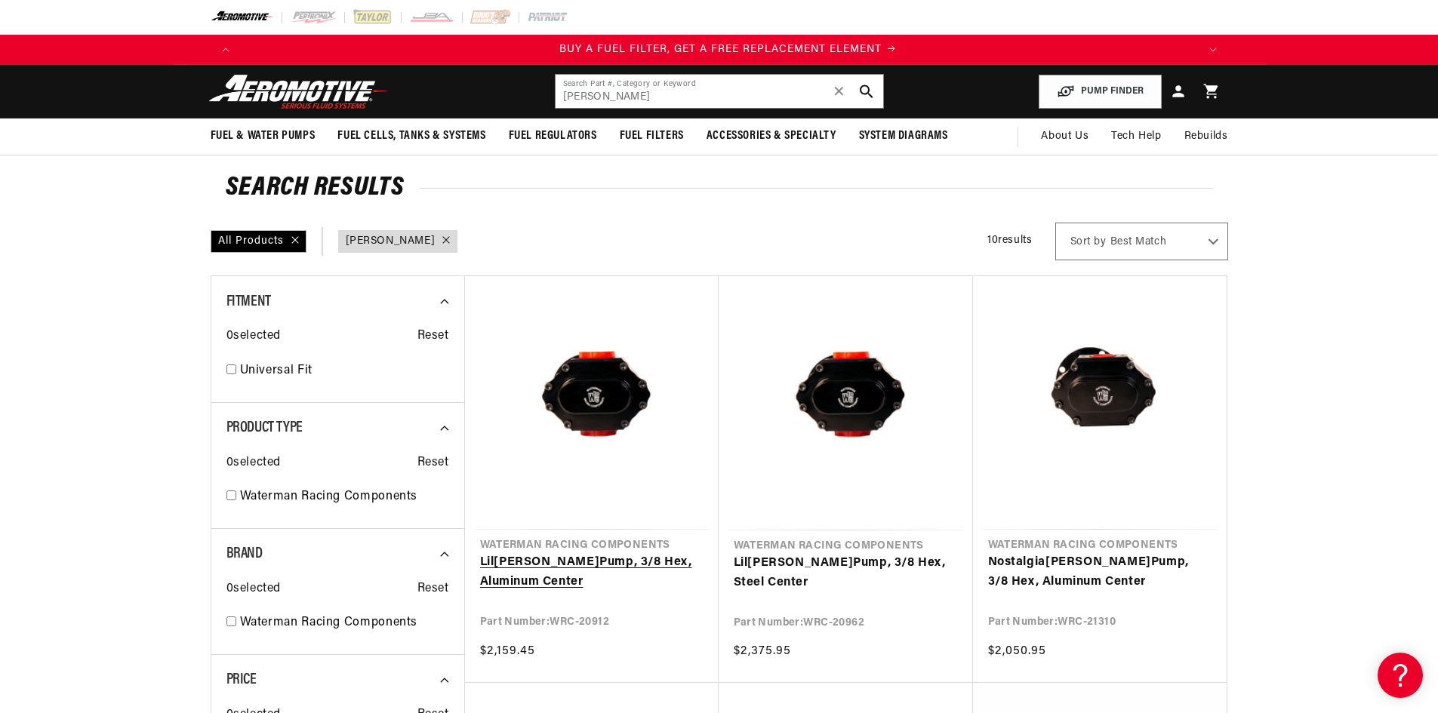
scroll to position [0, 957]
click at [776, 566] on link "Lil Bertha Pump, 3/8 Hex, Steel Center" at bounding box center [846, 573] width 224 height 38
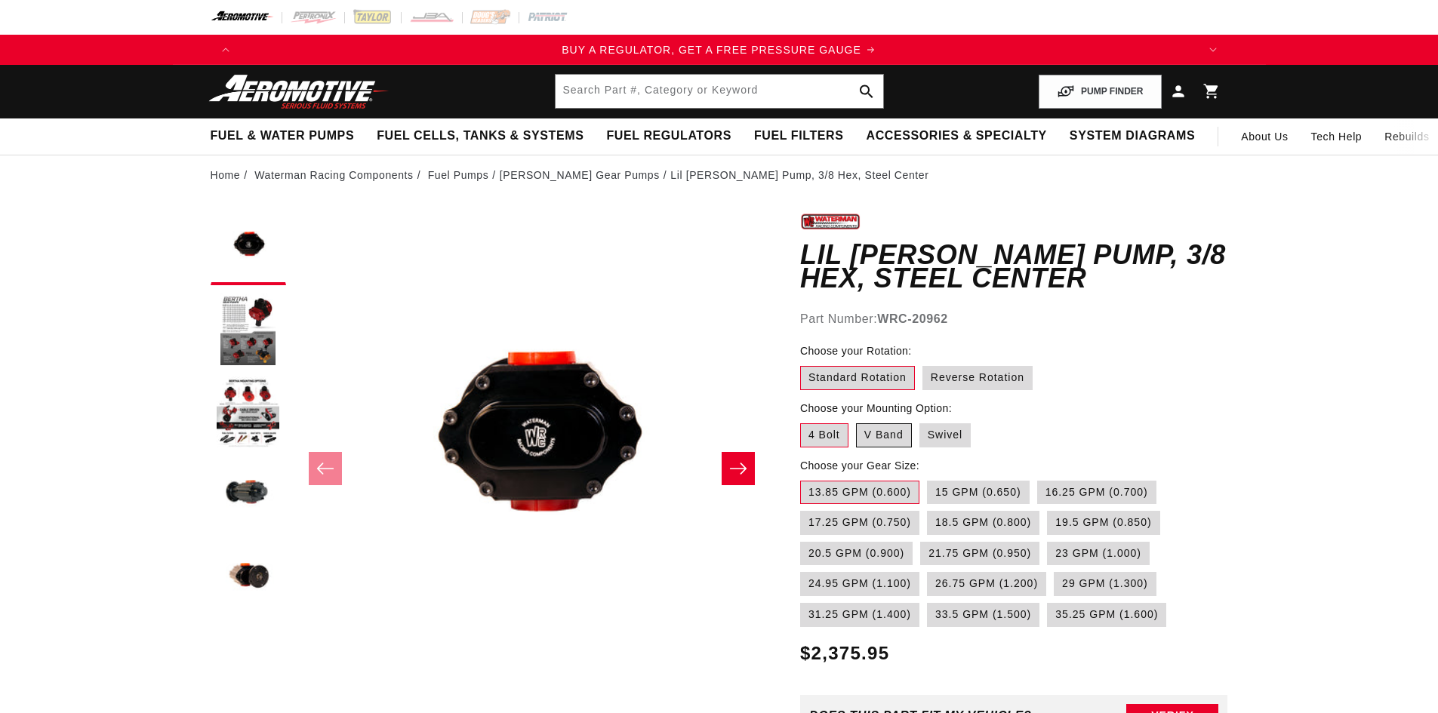
click at [898, 427] on label "V Band" at bounding box center [884, 435] width 56 height 24
click at [857, 421] on input "V Band" at bounding box center [856, 420] width 1 height 1
radio input "true"
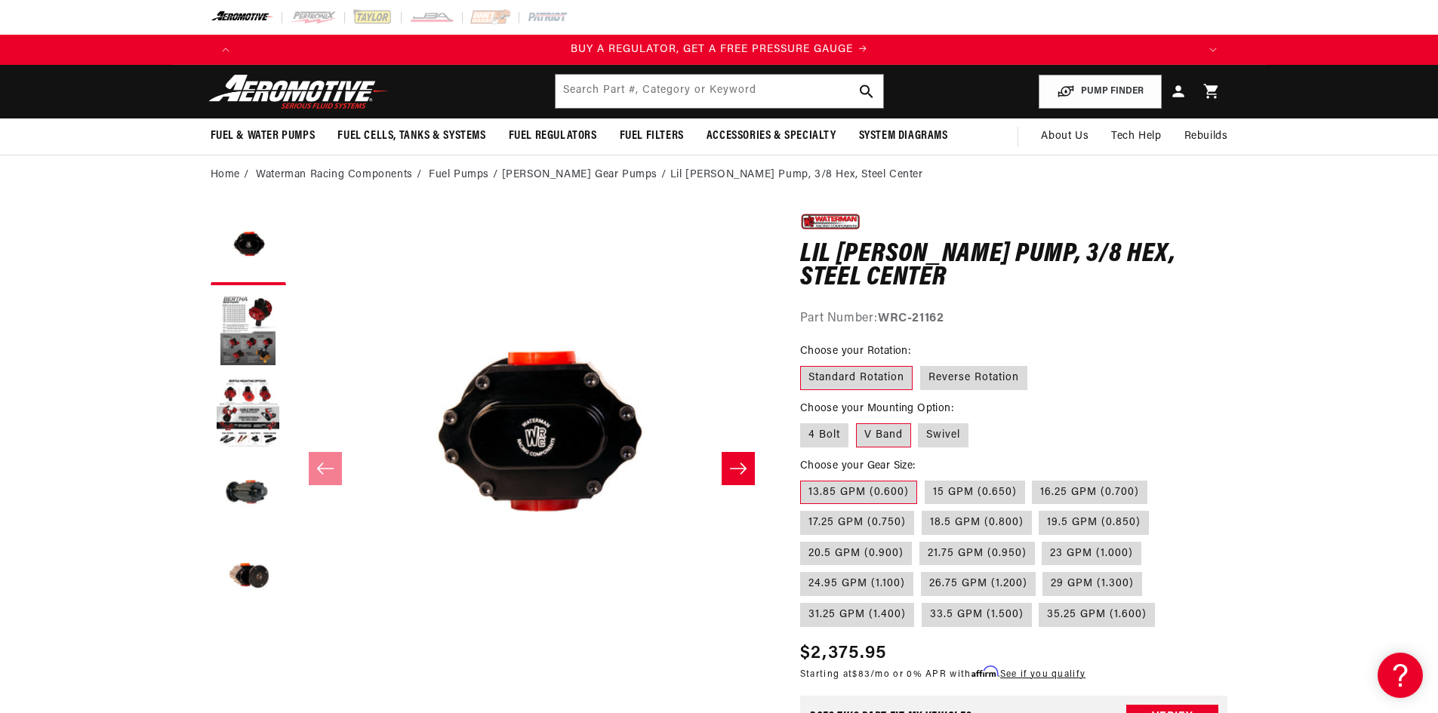
click at [881, 378] on label "Standard Rotation" at bounding box center [856, 378] width 112 height 24
click at [805, 364] on input "Standard Rotation" at bounding box center [804, 363] width 1 height 1
click at [978, 550] on label "21.75 GPM (0.950)" at bounding box center [976, 554] width 115 height 24
click at [920, 540] on input "21.75 GPM (0.950)" at bounding box center [919, 539] width 1 height 1
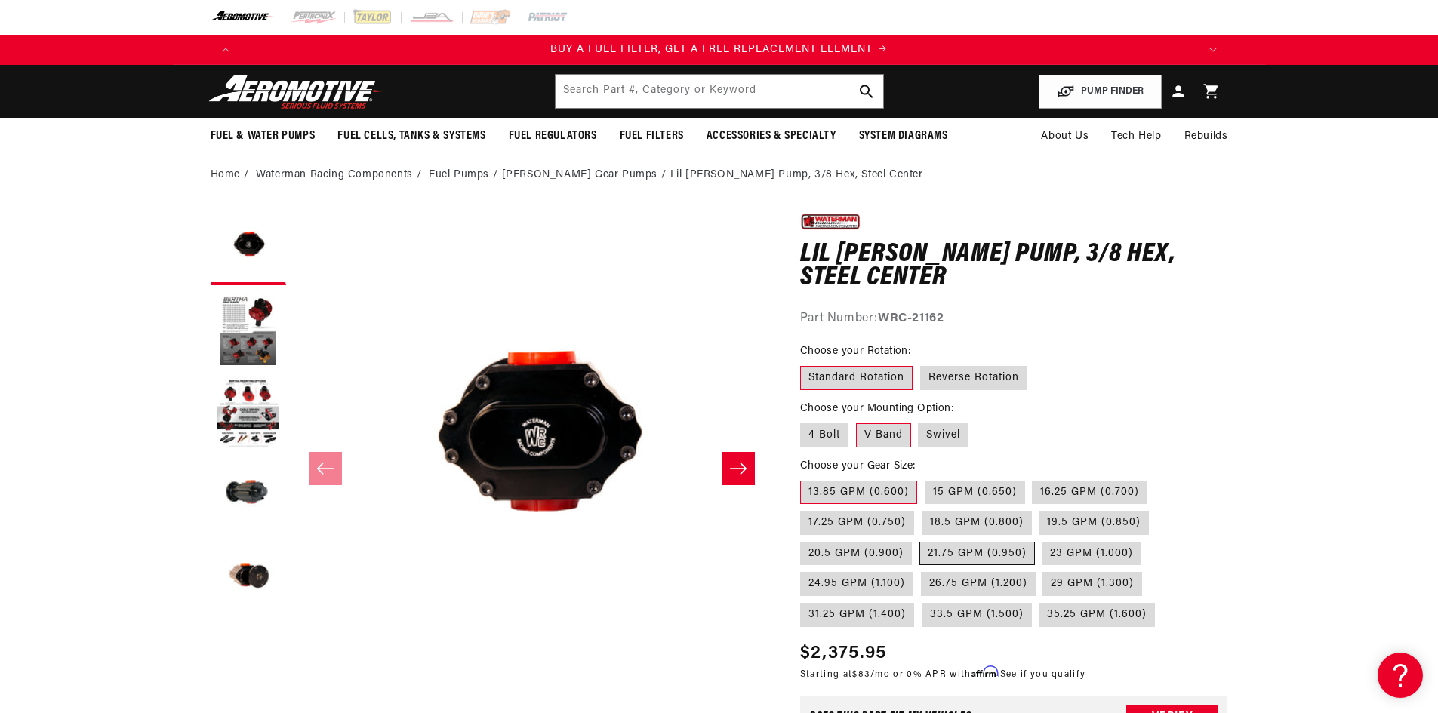
radio input "true"
click at [1079, 554] on label "23 GPM (1.000)" at bounding box center [1092, 554] width 100 height 24
click at [1043, 540] on input "23 GPM (1.000)" at bounding box center [1042, 539] width 1 height 1
radio input "true"
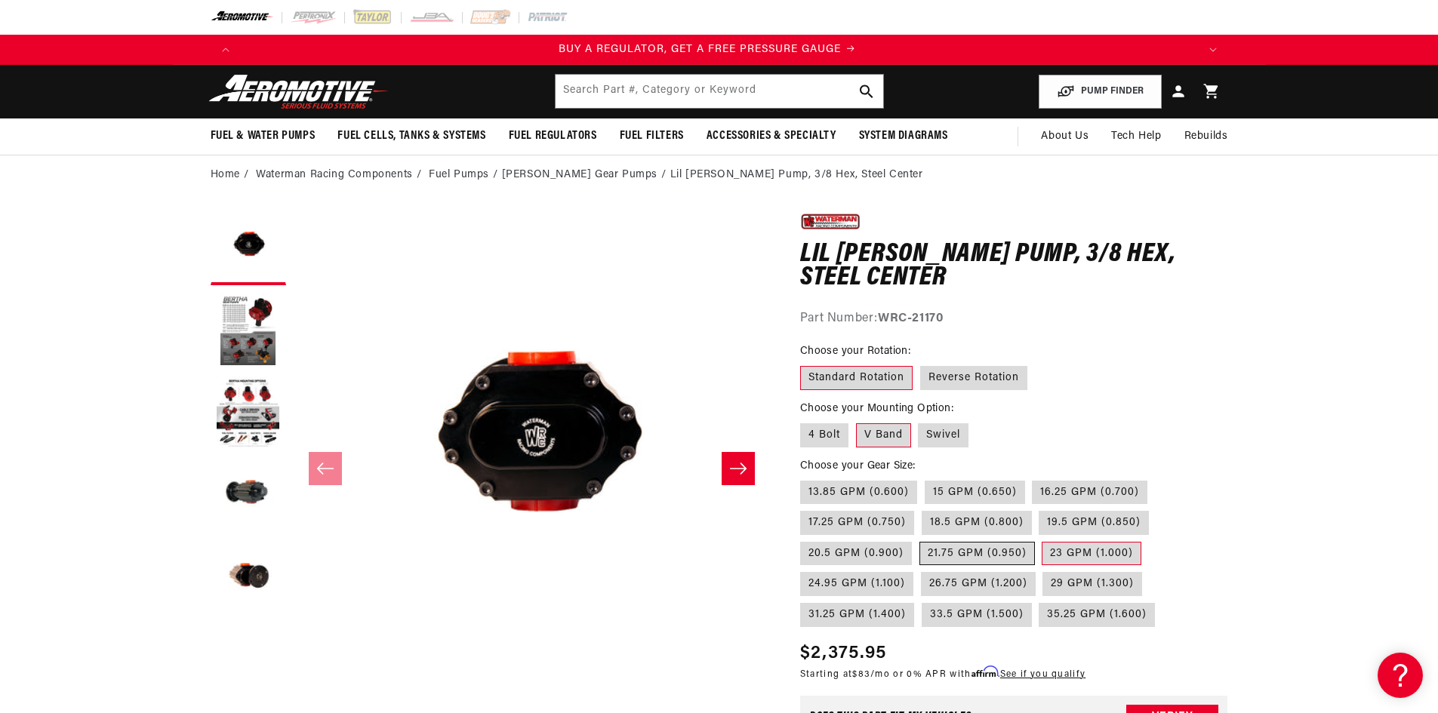
click at [971, 550] on label "21.75 GPM (0.950)" at bounding box center [976, 554] width 115 height 24
click at [920, 540] on input "21.75 GPM (0.950)" at bounding box center [919, 539] width 1 height 1
radio input "true"
click at [885, 545] on label "20.5 GPM (0.900)" at bounding box center [856, 554] width 112 height 24
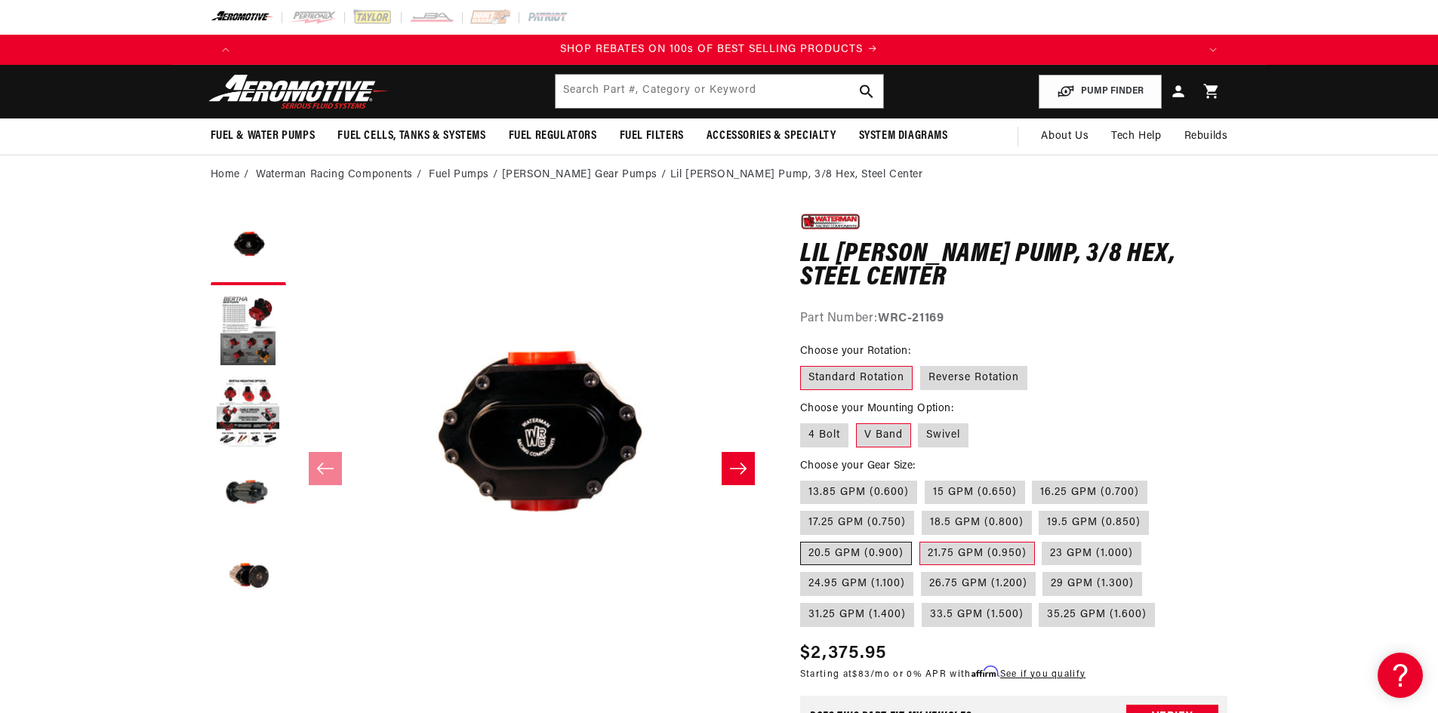
click at [1156, 509] on input "20.5 GPM (0.900)" at bounding box center [1156, 508] width 1 height 1
radio input "true"
click at [957, 550] on label "21.75 GPM (0.950)" at bounding box center [976, 554] width 115 height 24
click at [920, 540] on input "21.75 GPM (0.950)" at bounding box center [919, 539] width 1 height 1
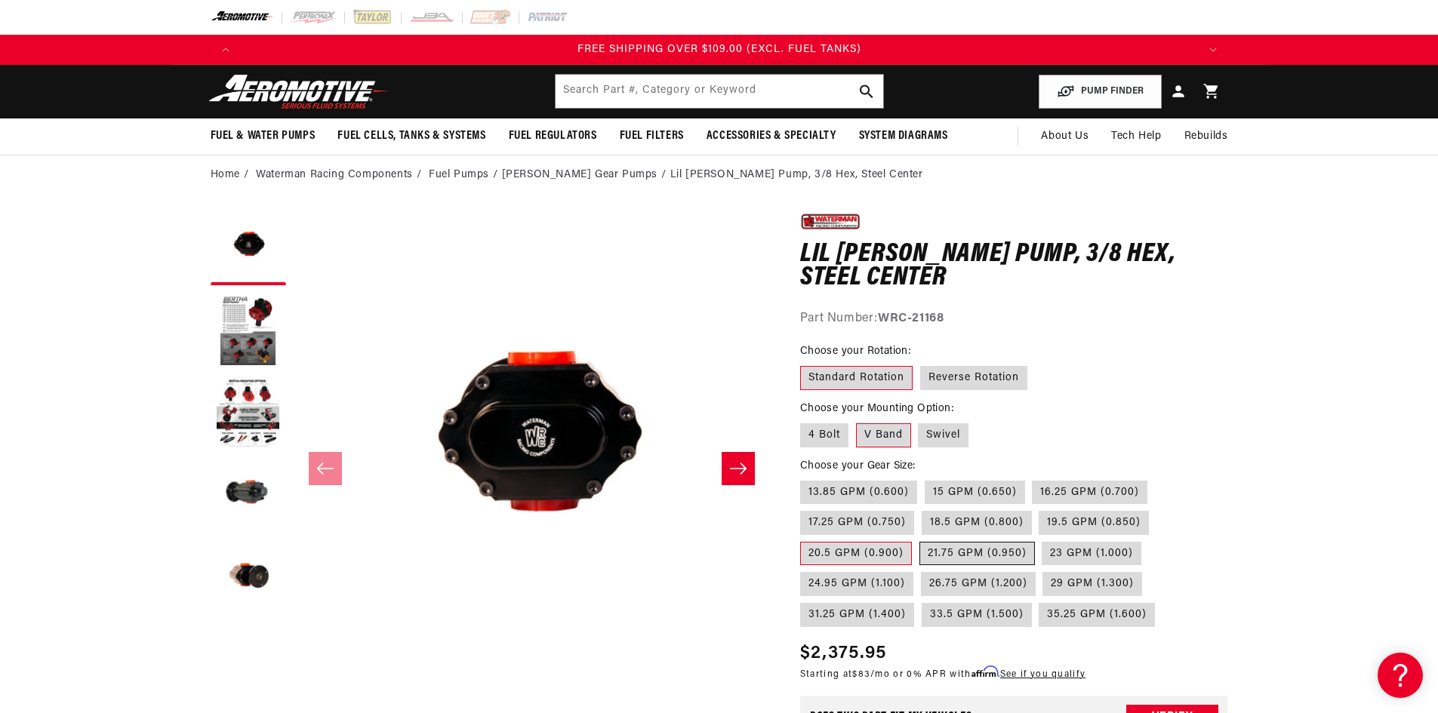
radio input "true"
click at [887, 551] on label "20.5 GPM (0.900)" at bounding box center [856, 554] width 112 height 24
click at [1156, 509] on input "20.5 GPM (0.900)" at bounding box center [1156, 508] width 1 height 1
radio input "true"
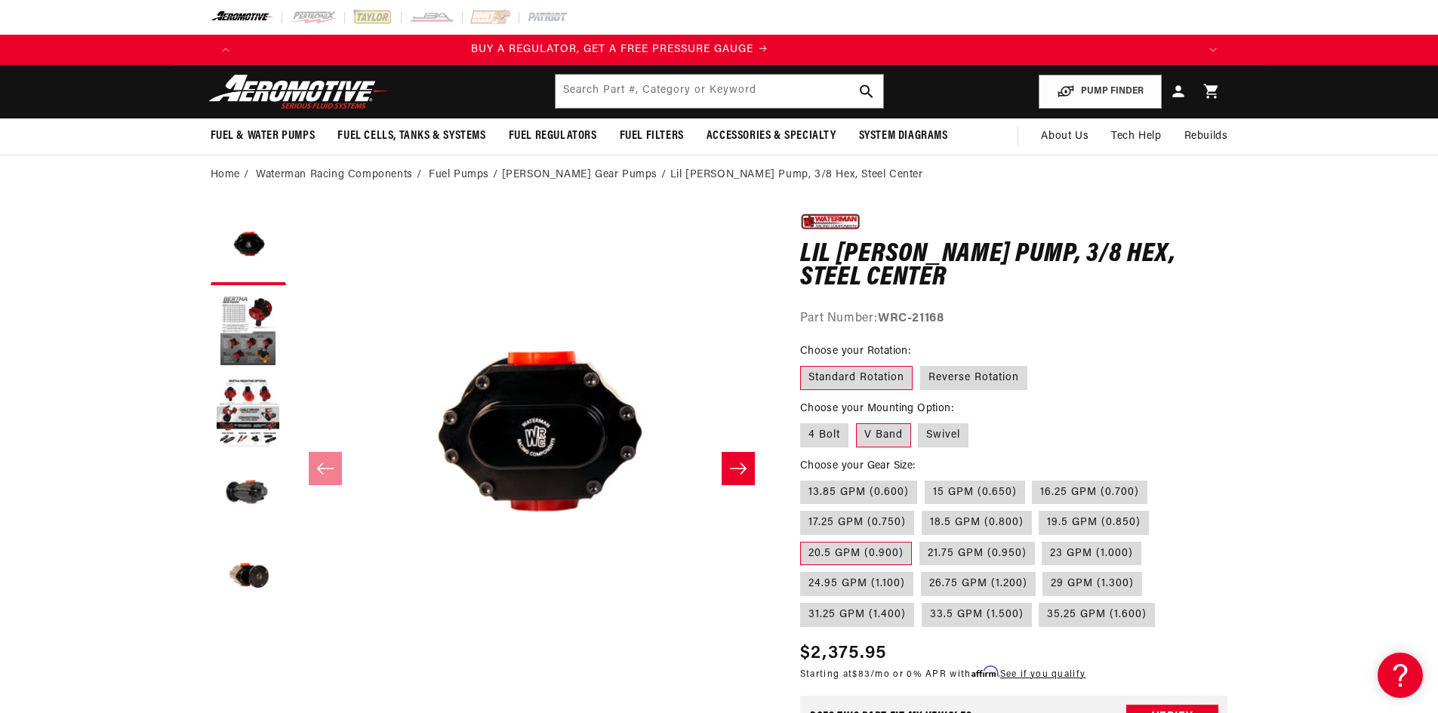
scroll to position [0, 32]
